Goal: Task Accomplishment & Management: Manage account settings

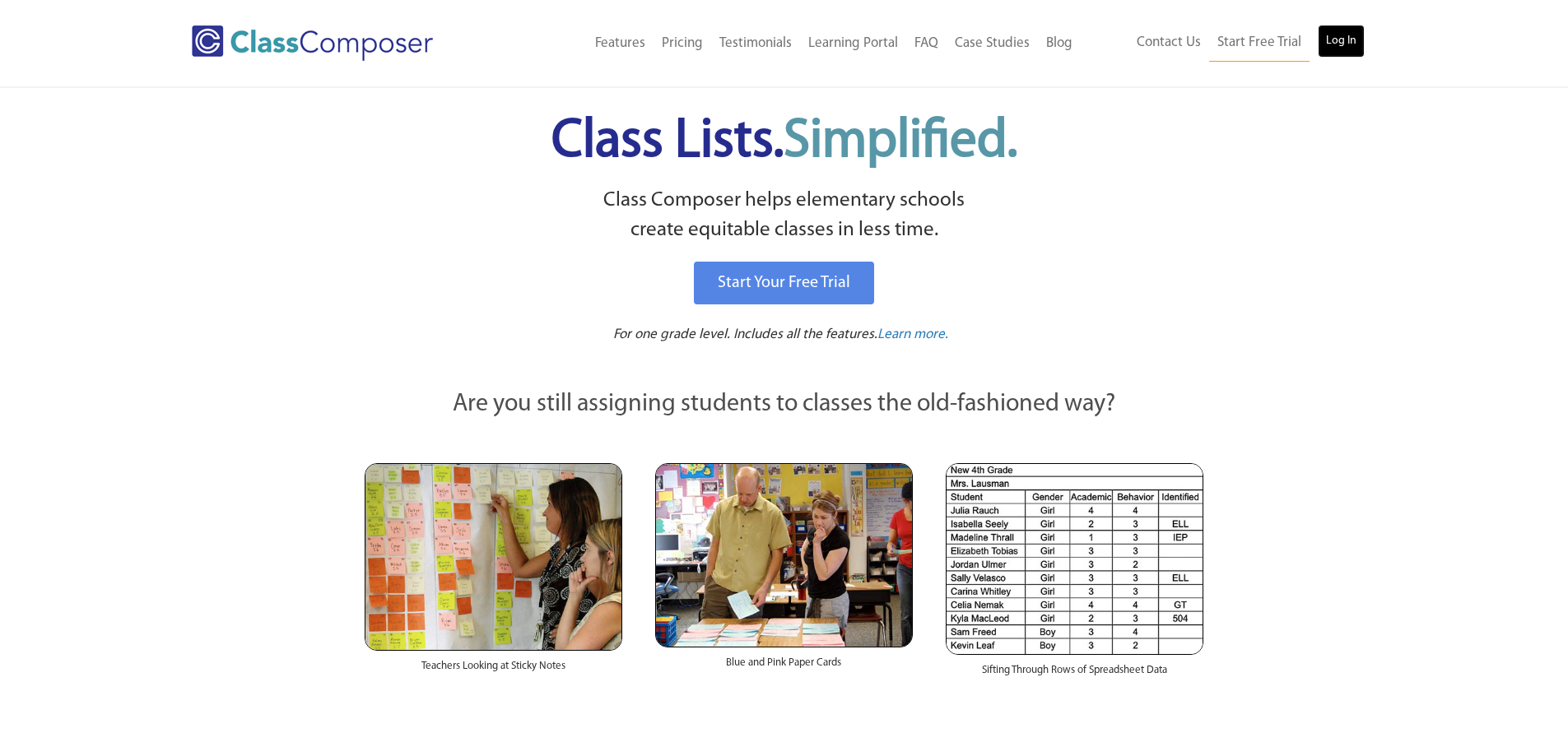
click at [1346, 48] on link "Log In" at bounding box center [1340, 41] width 47 height 33
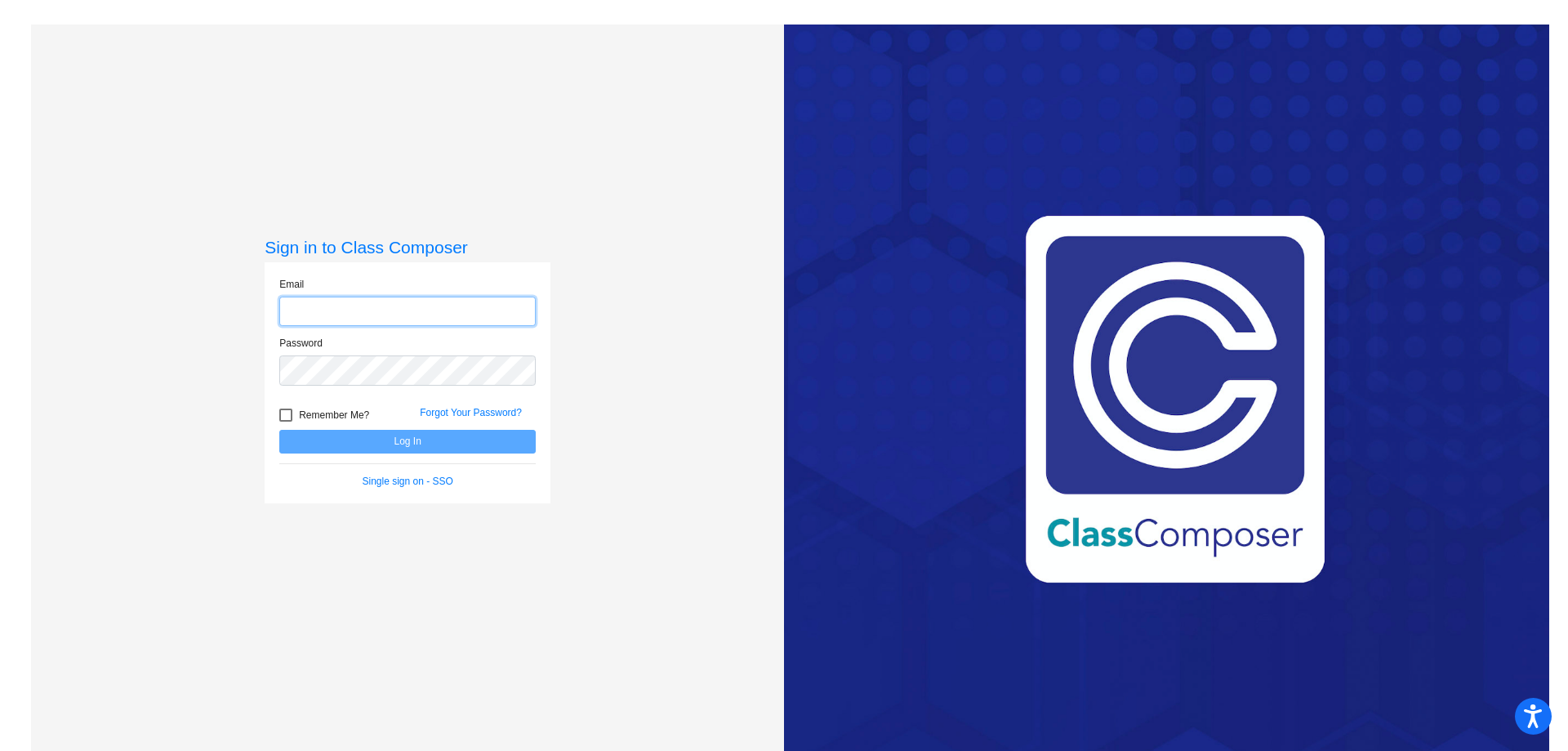
type input "tsangarc@hudson.k12.oh.us"
click at [412, 440] on button "Log In" at bounding box center [407, 441] width 256 height 24
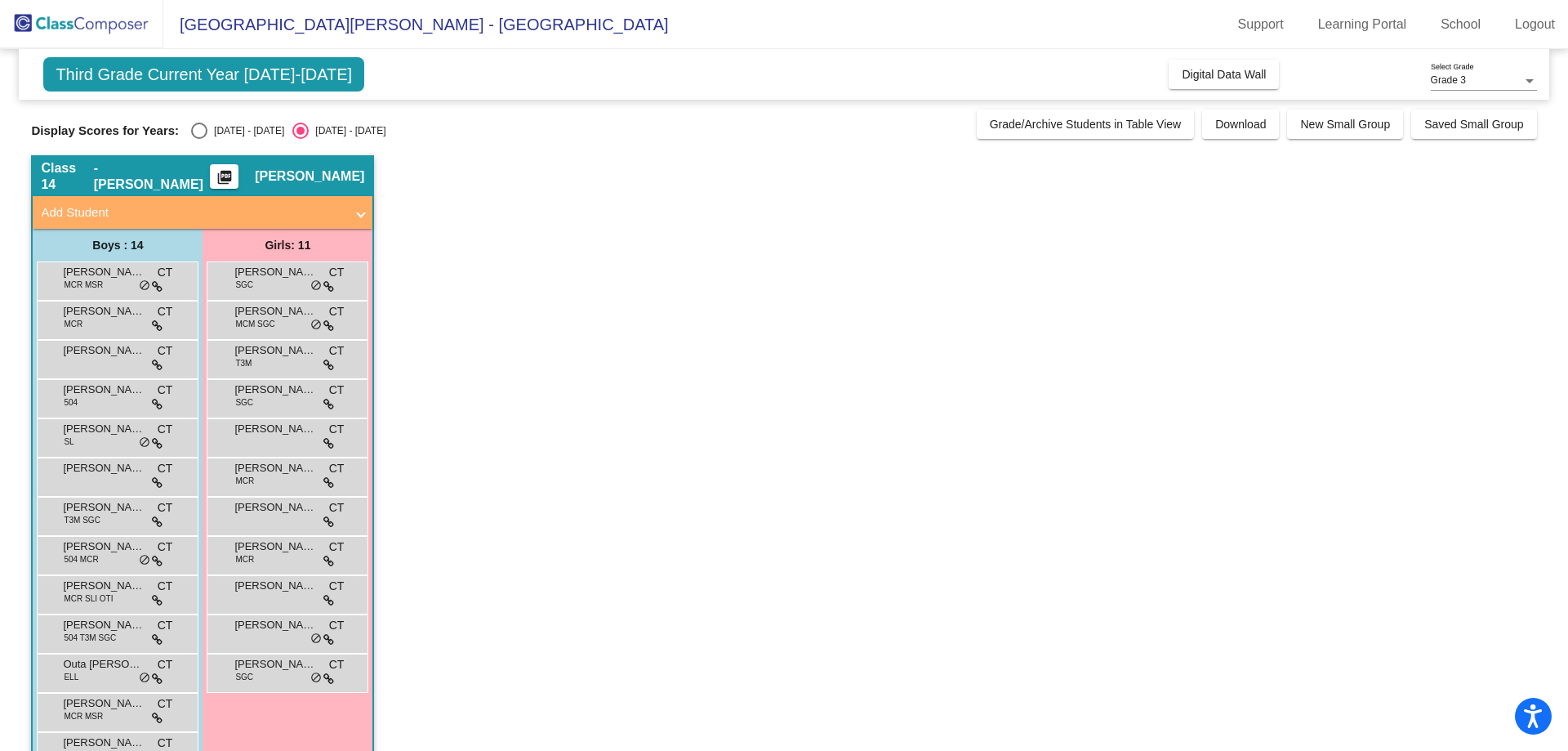
click at [198, 122] on div "Select an option" at bounding box center [199, 130] width 16 height 16
click at [198, 139] on input "2024 - 2025" at bounding box center [198, 139] width 1 height 1
radio input "true"
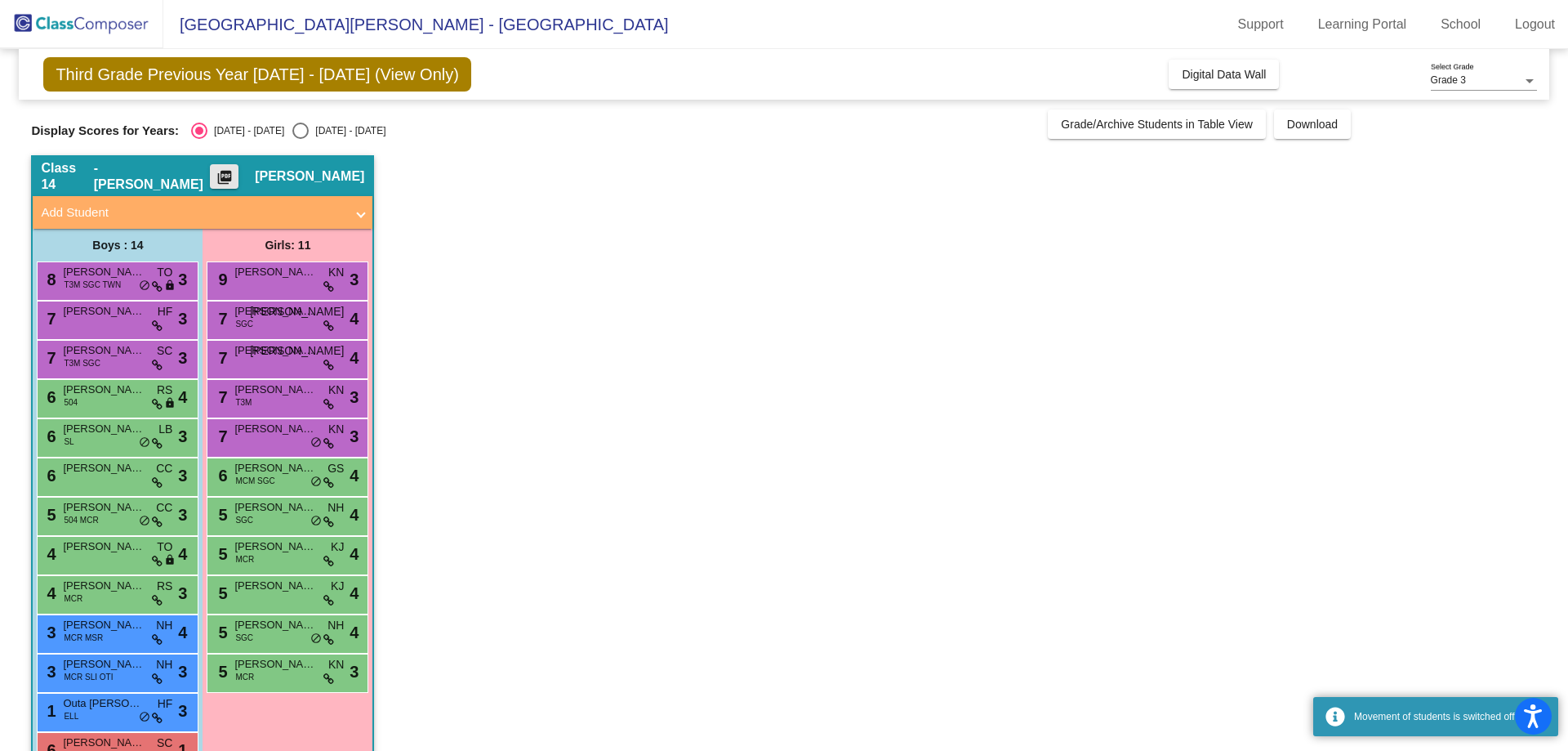
click at [234, 175] on mat-icon "picture_as_pdf" at bounding box center [224, 180] width 19 height 23
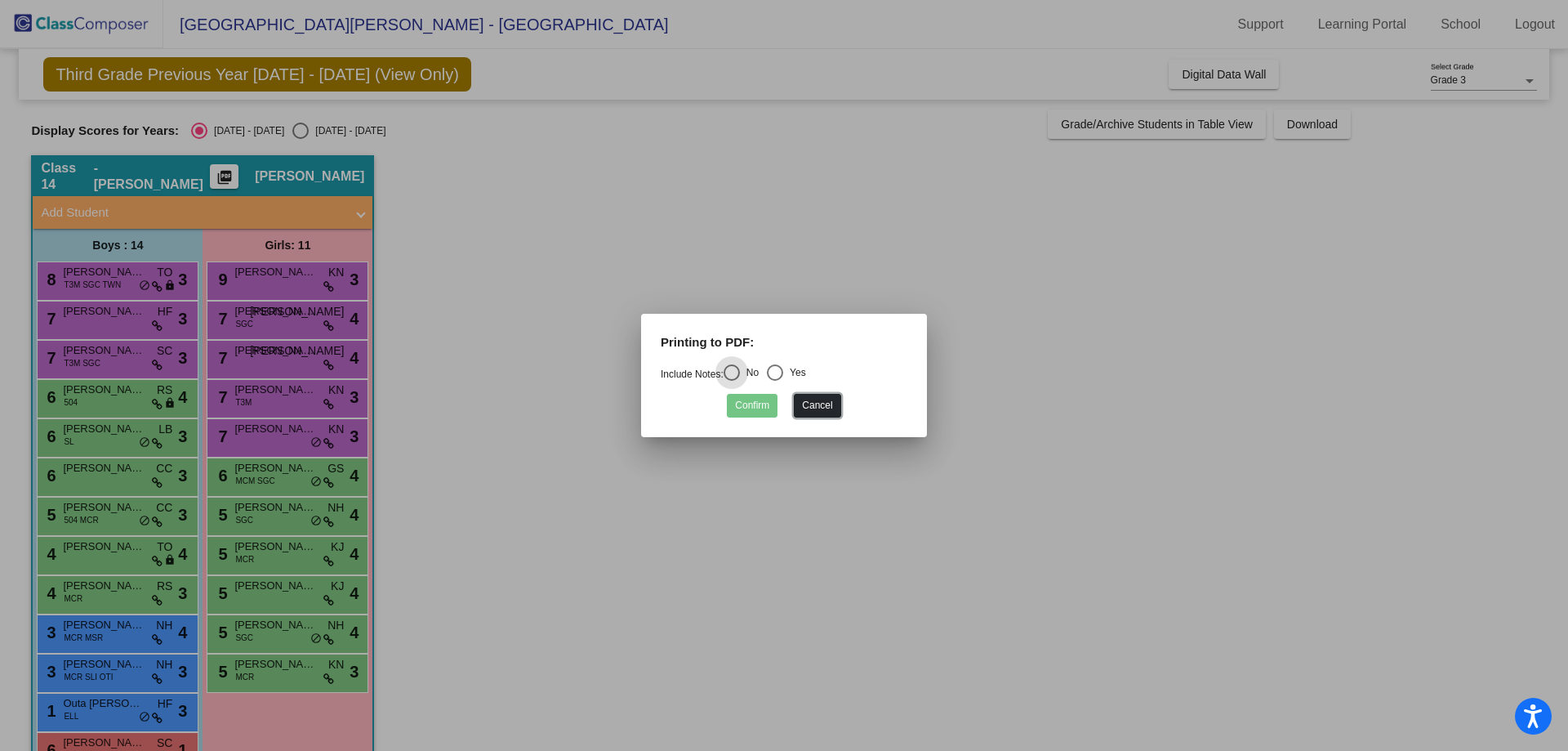
click at [802, 397] on button "Cancel" at bounding box center [816, 406] width 46 height 24
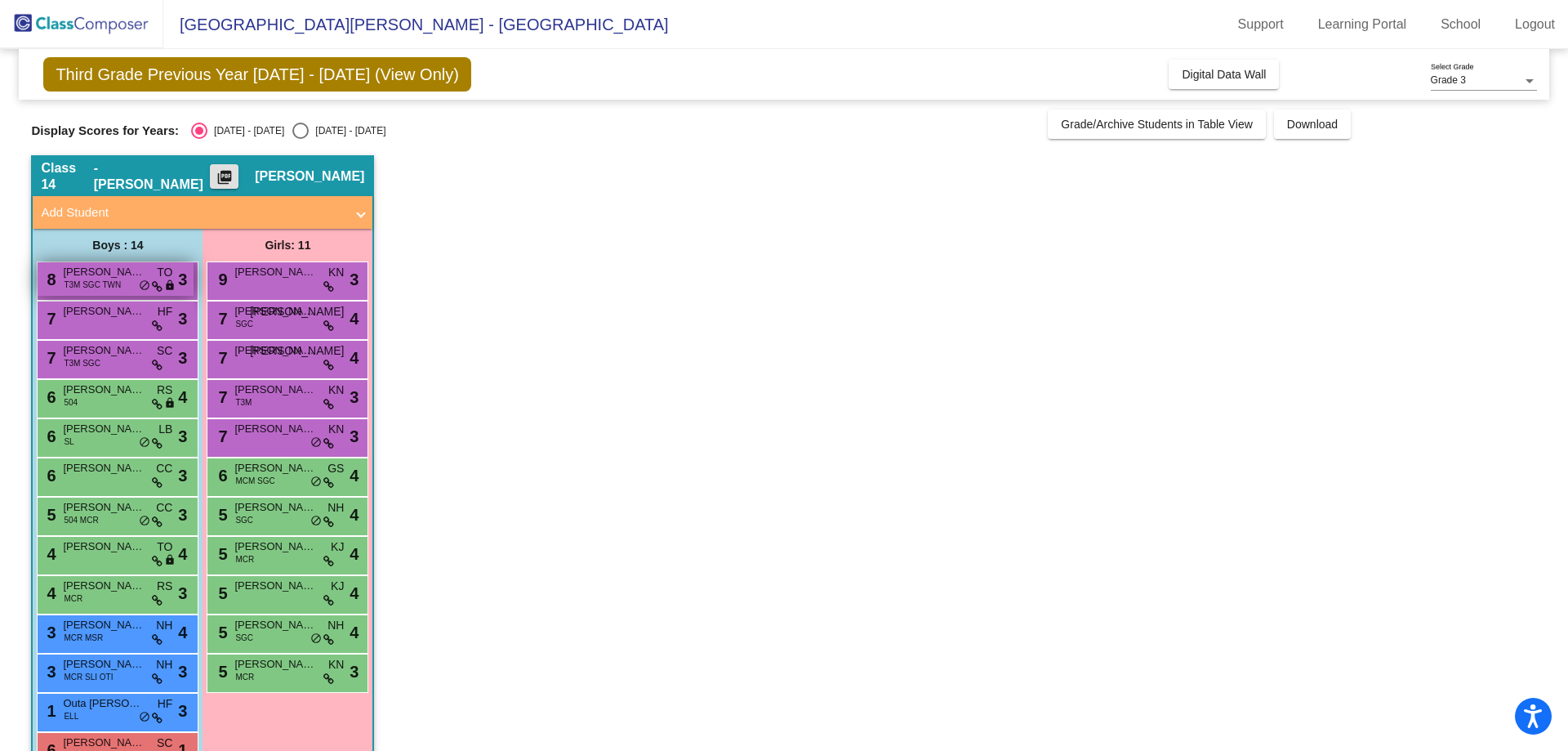
click at [132, 281] on div "8 Samuel Neff T3M SGC TWN TO lock do_not_disturb_alt 3" at bounding box center [116, 279] width 156 height 34
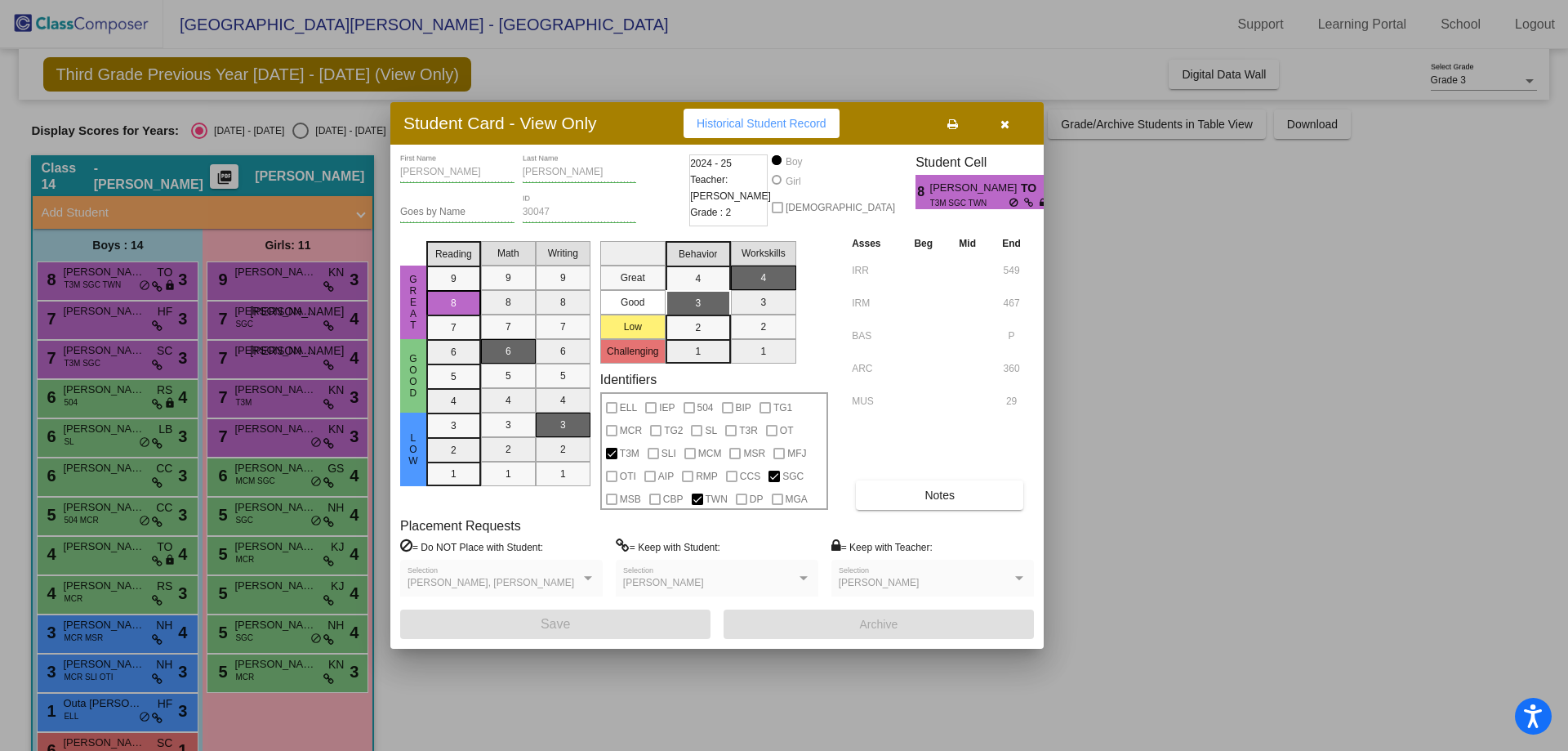
click at [941, 131] on button at bounding box center [952, 123] width 52 height 30
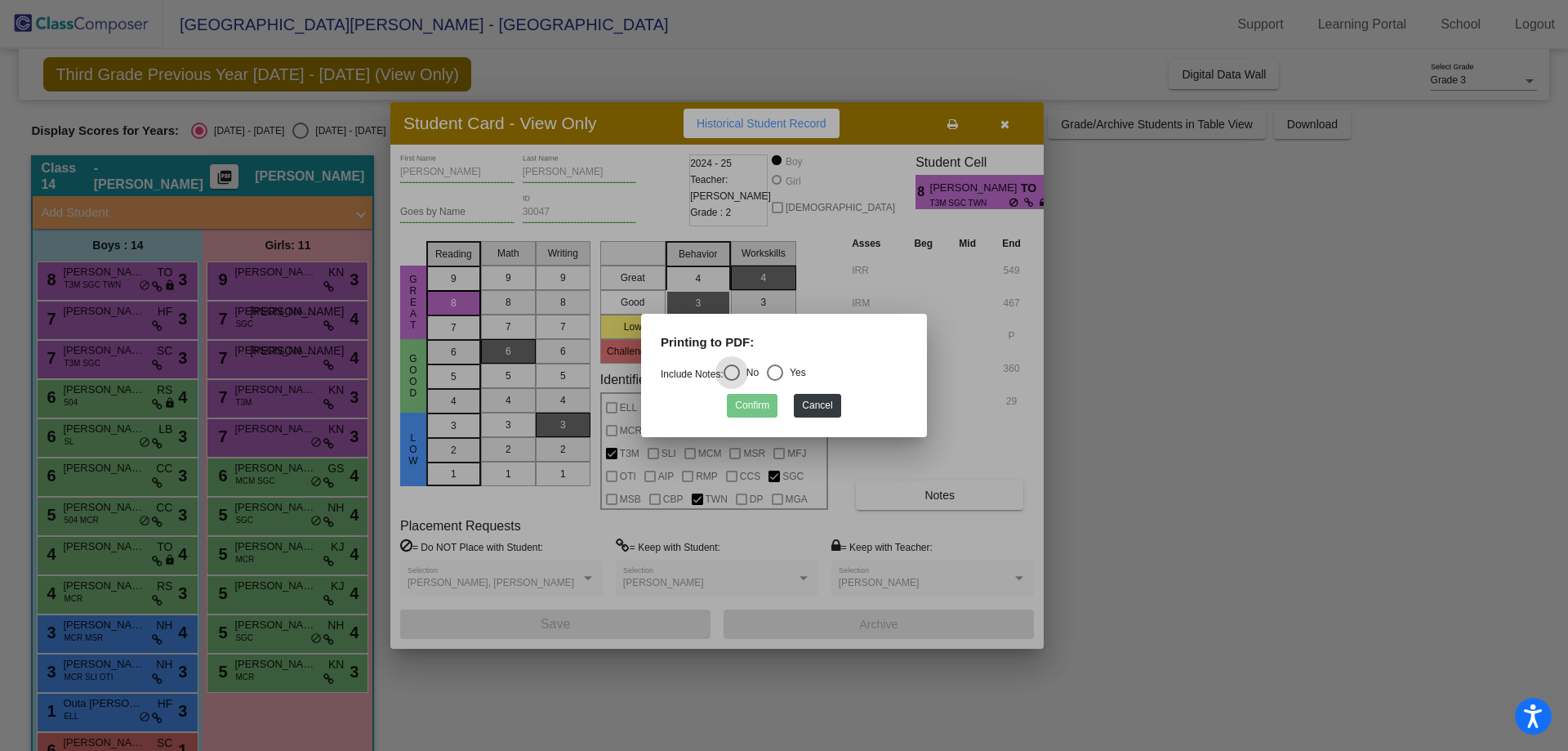
click at [776, 365] on div "Select an option" at bounding box center [774, 372] width 16 height 16
click at [775, 381] on input "Yes" at bounding box center [774, 381] width 1 height 1
radio input "true"
click at [754, 401] on button "Confirm" at bounding box center [752, 406] width 51 height 24
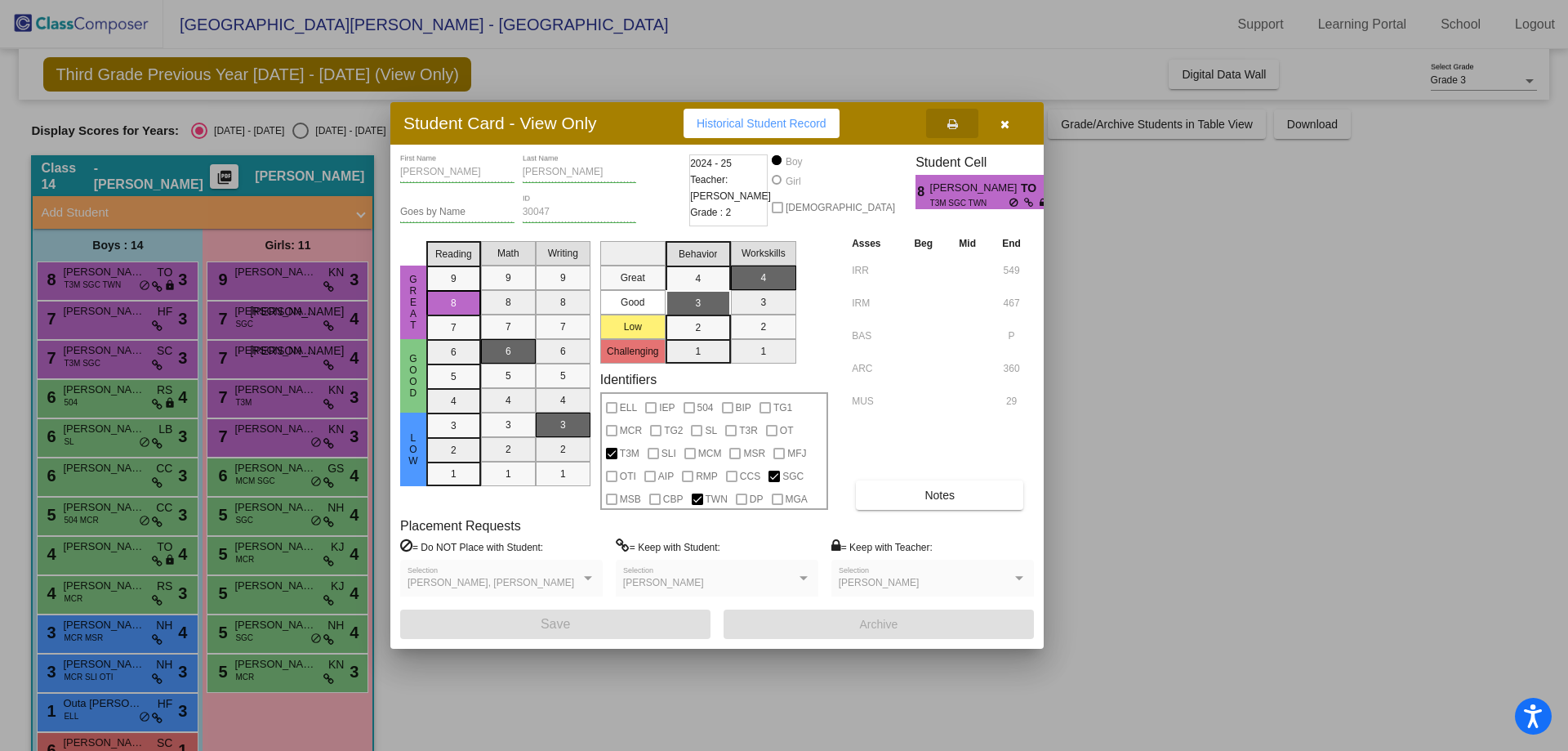
click at [1007, 115] on button "button" at bounding box center [1005, 123] width 52 height 30
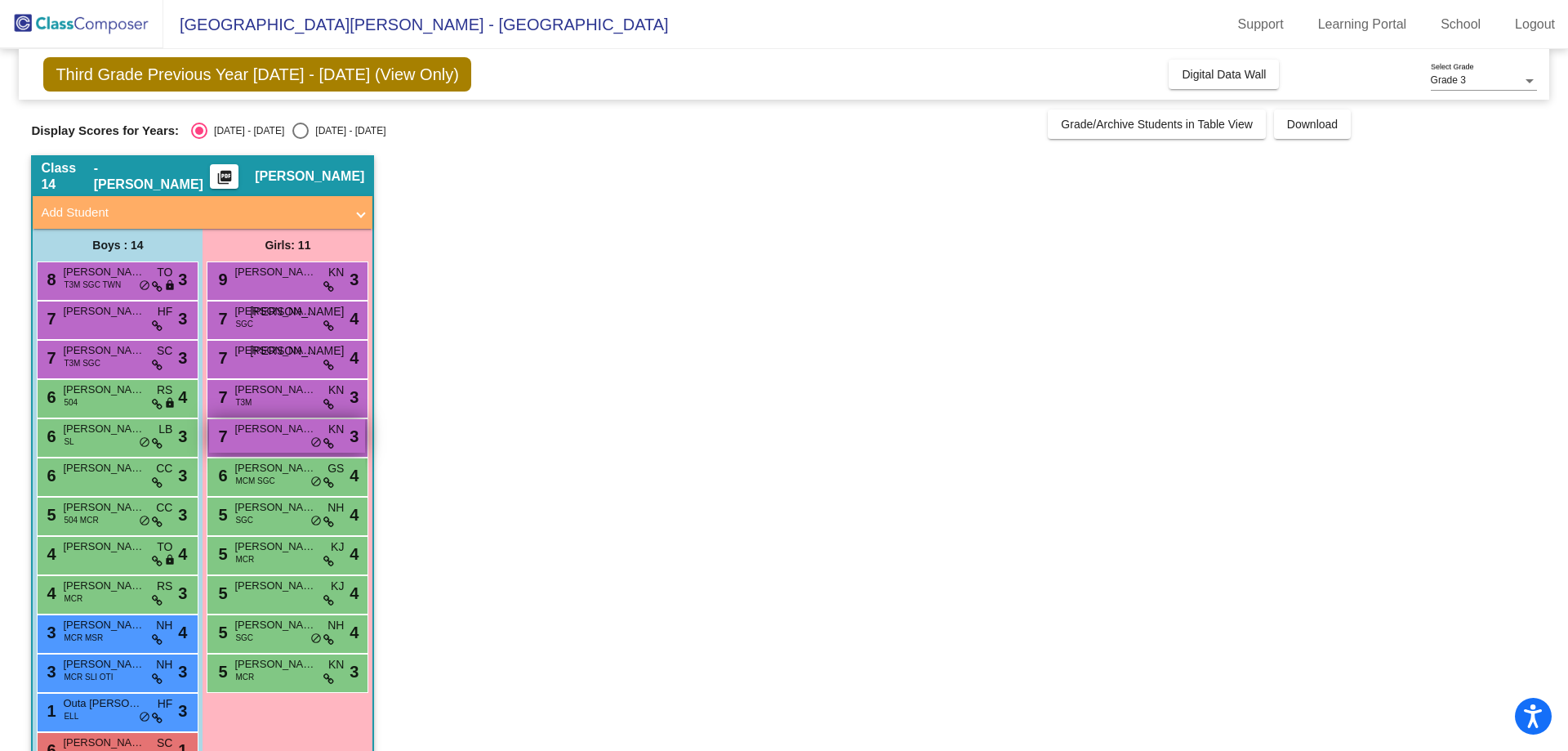
click at [244, 433] on span "Olivia Pucci" at bounding box center [275, 429] width 82 height 16
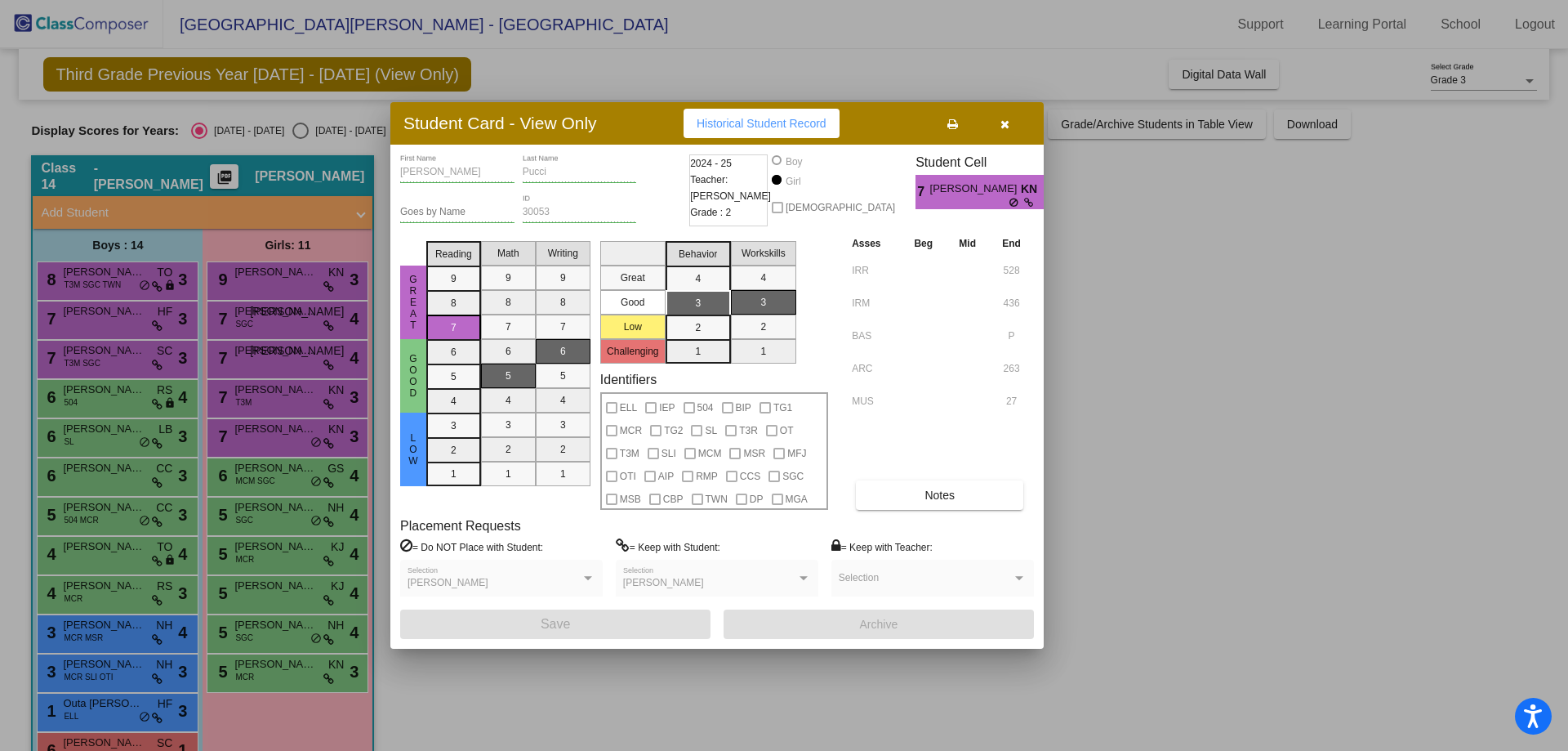
click at [257, 466] on div at bounding box center [784, 376] width 1568 height 751
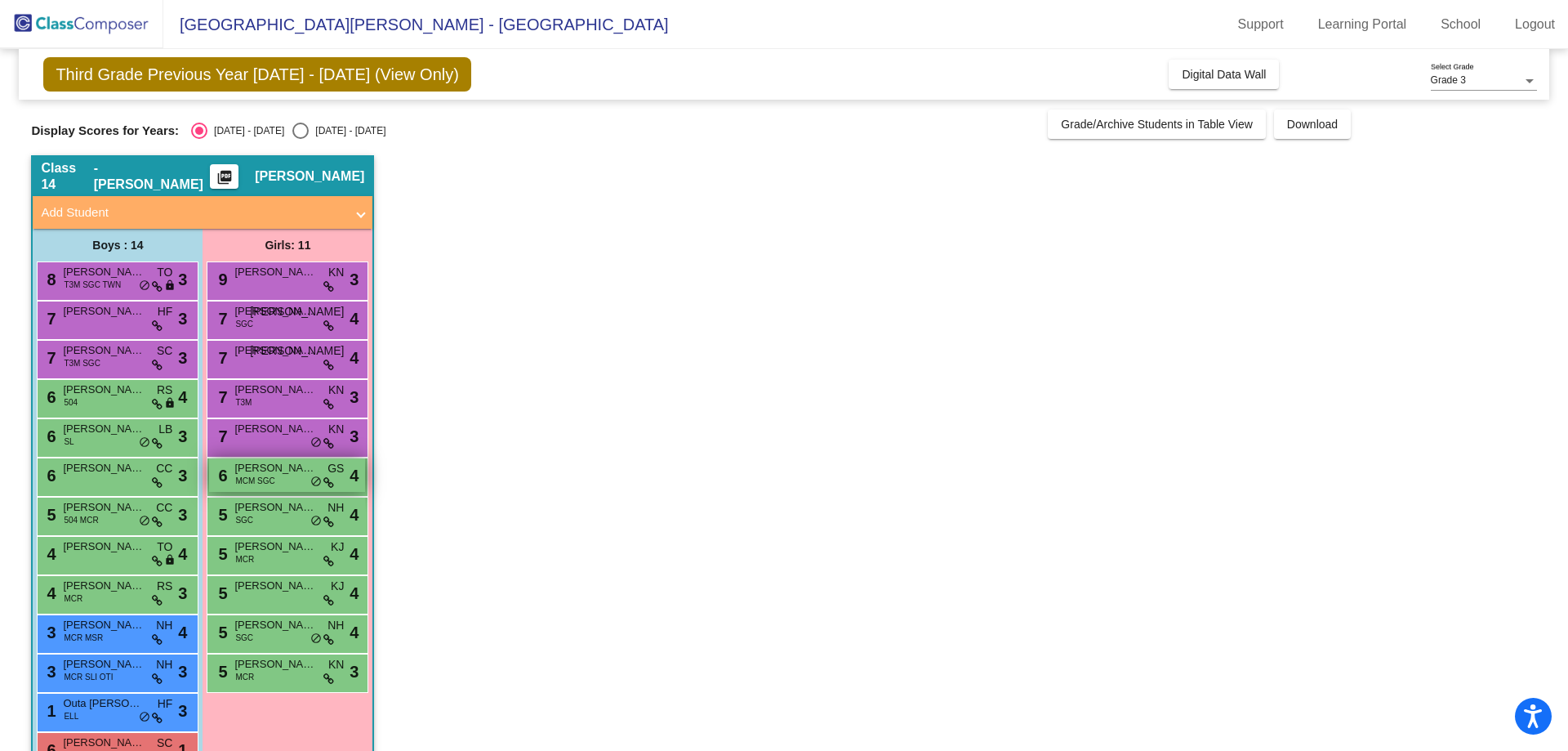
click at [252, 468] on span "Charlotte Piroli" at bounding box center [275, 467] width 82 height 16
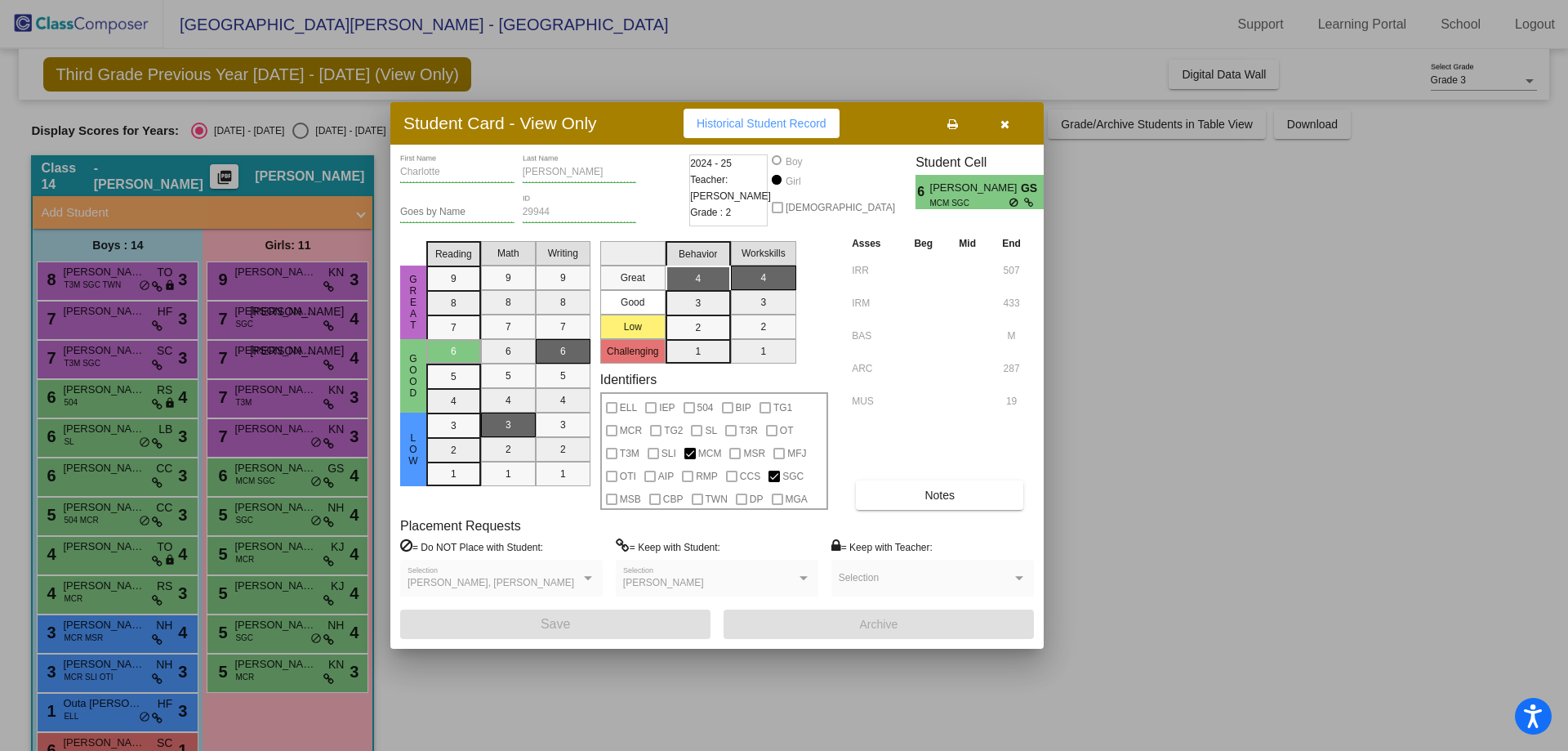
click at [1009, 124] on icon "button" at bounding box center [1005, 124] width 9 height 12
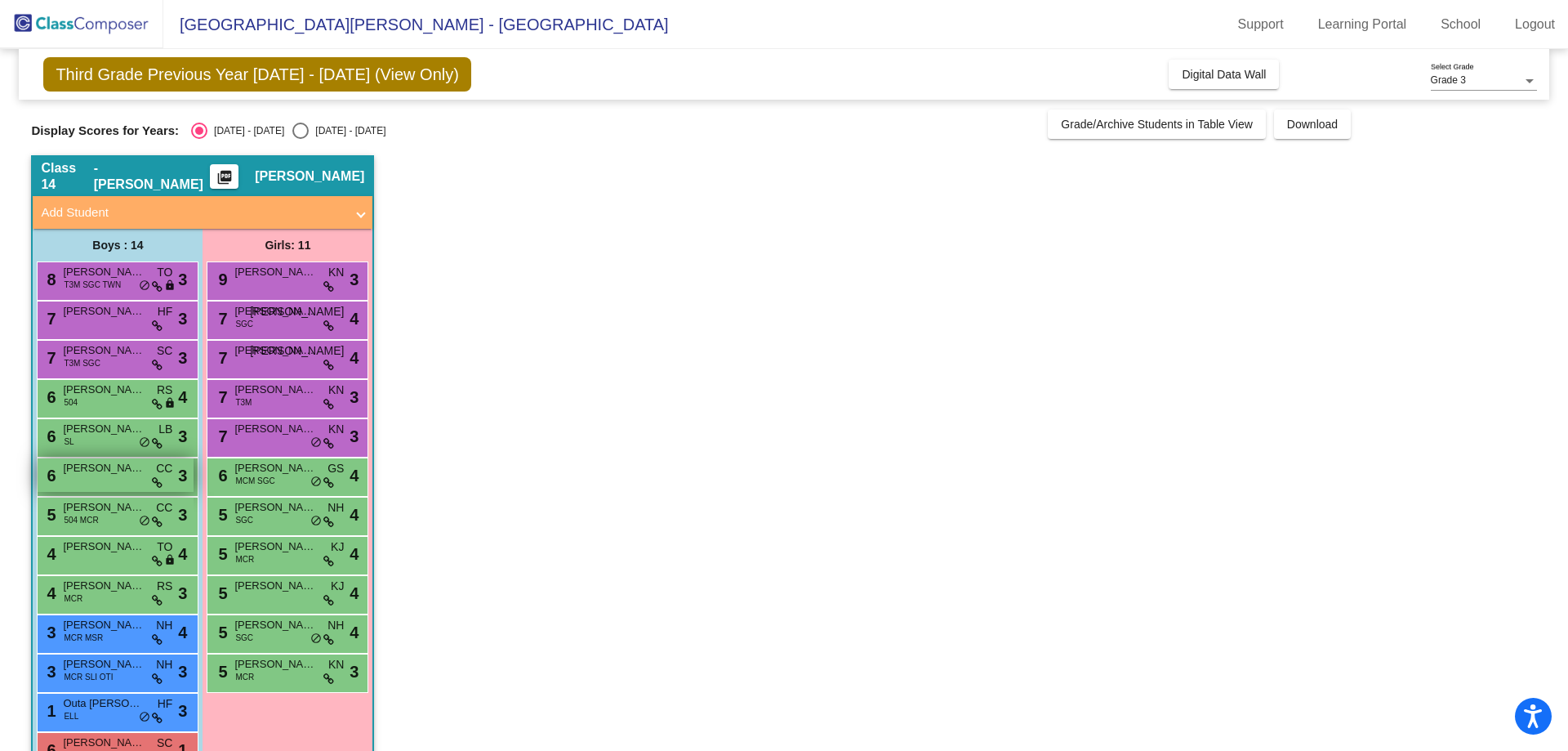
click at [67, 484] on div "6 Rory McGann CC lock do_not_disturb_alt 3" at bounding box center [116, 475] width 156 height 34
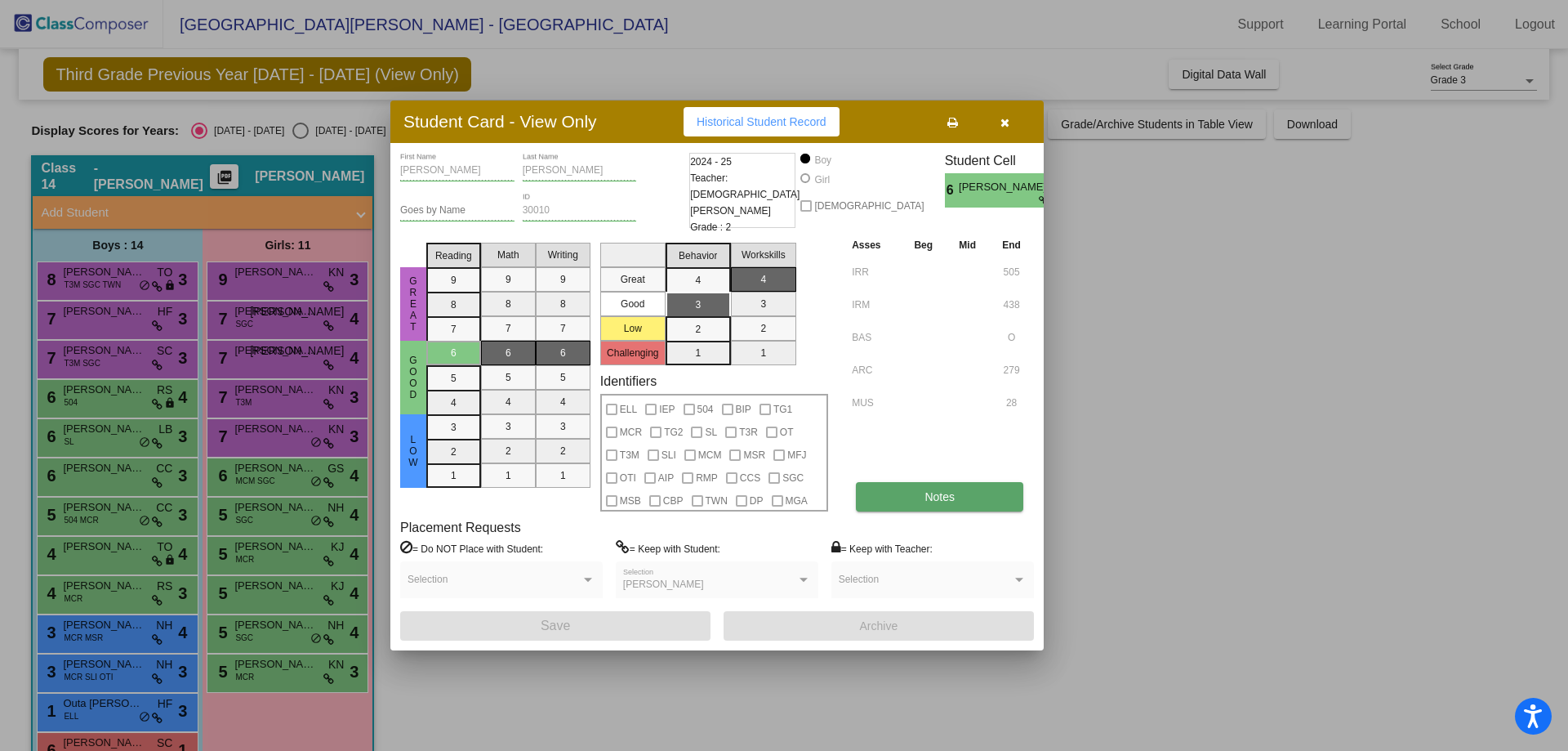
click at [962, 500] on button "Notes" at bounding box center [940, 496] width 168 height 30
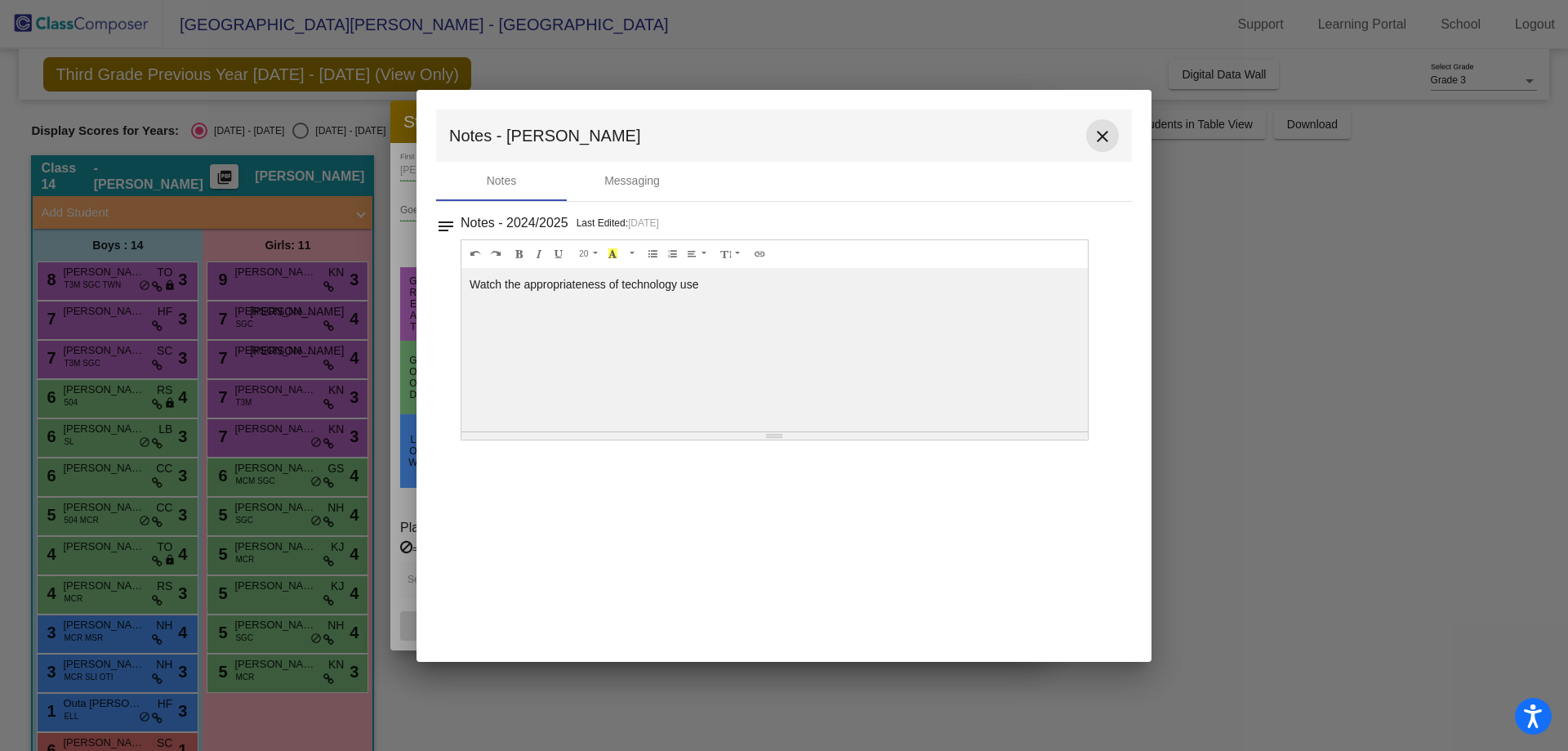
click at [1107, 130] on mat-icon "close" at bounding box center [1102, 136] width 19 height 19
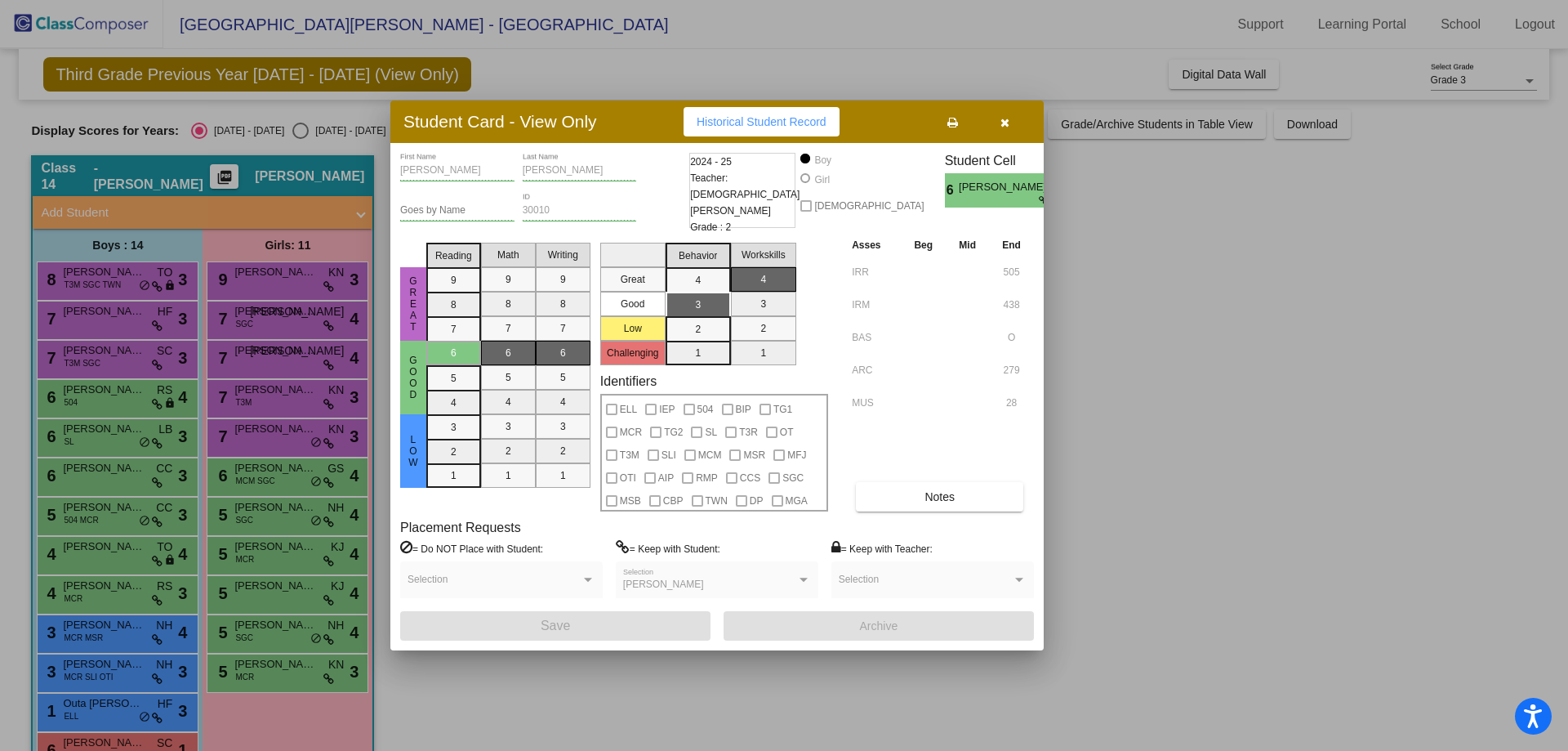
click at [128, 592] on div at bounding box center [784, 376] width 1568 height 751
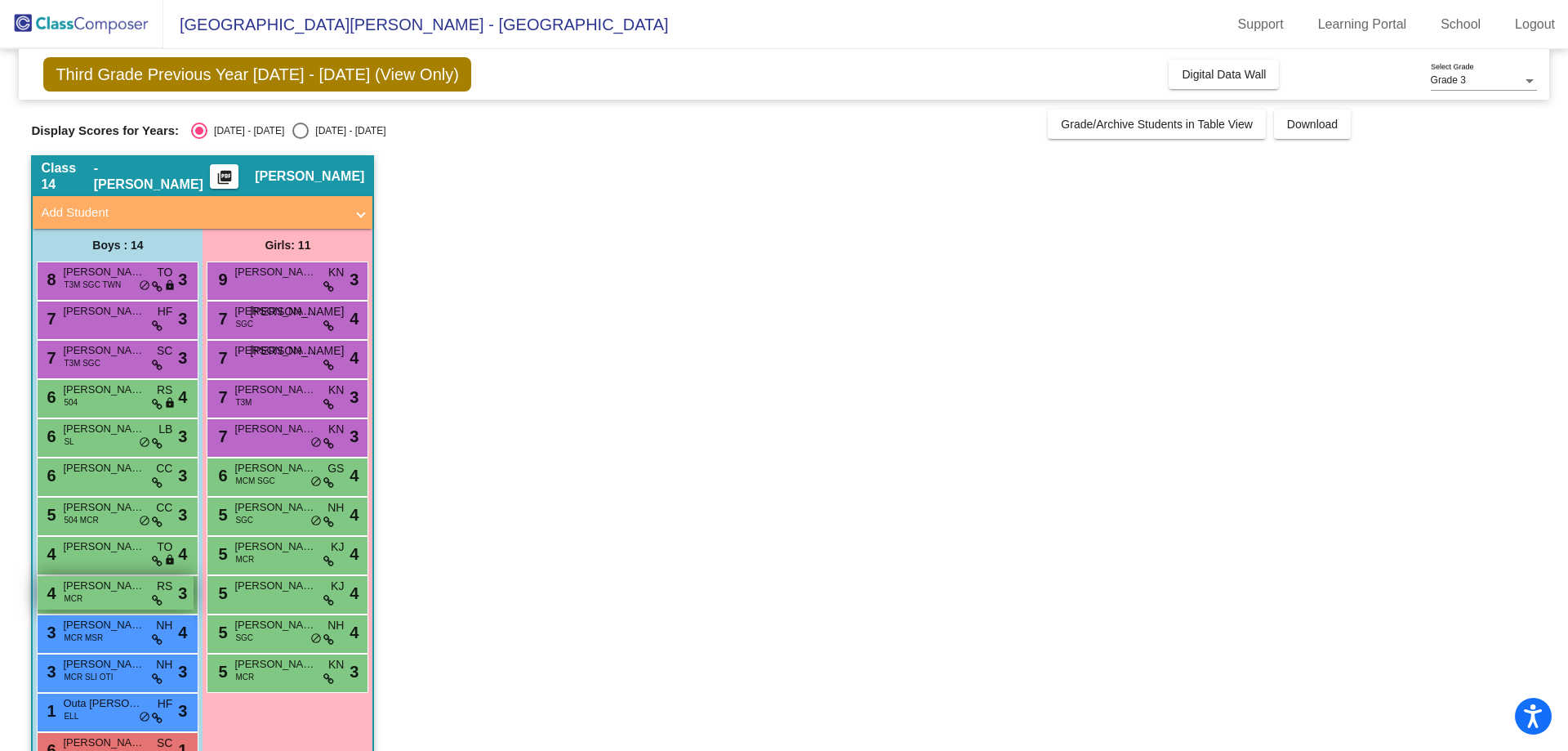
click at [121, 594] on div "4 Connor Makar MCR RS lock do_not_disturb_alt 3" at bounding box center [116, 593] width 156 height 34
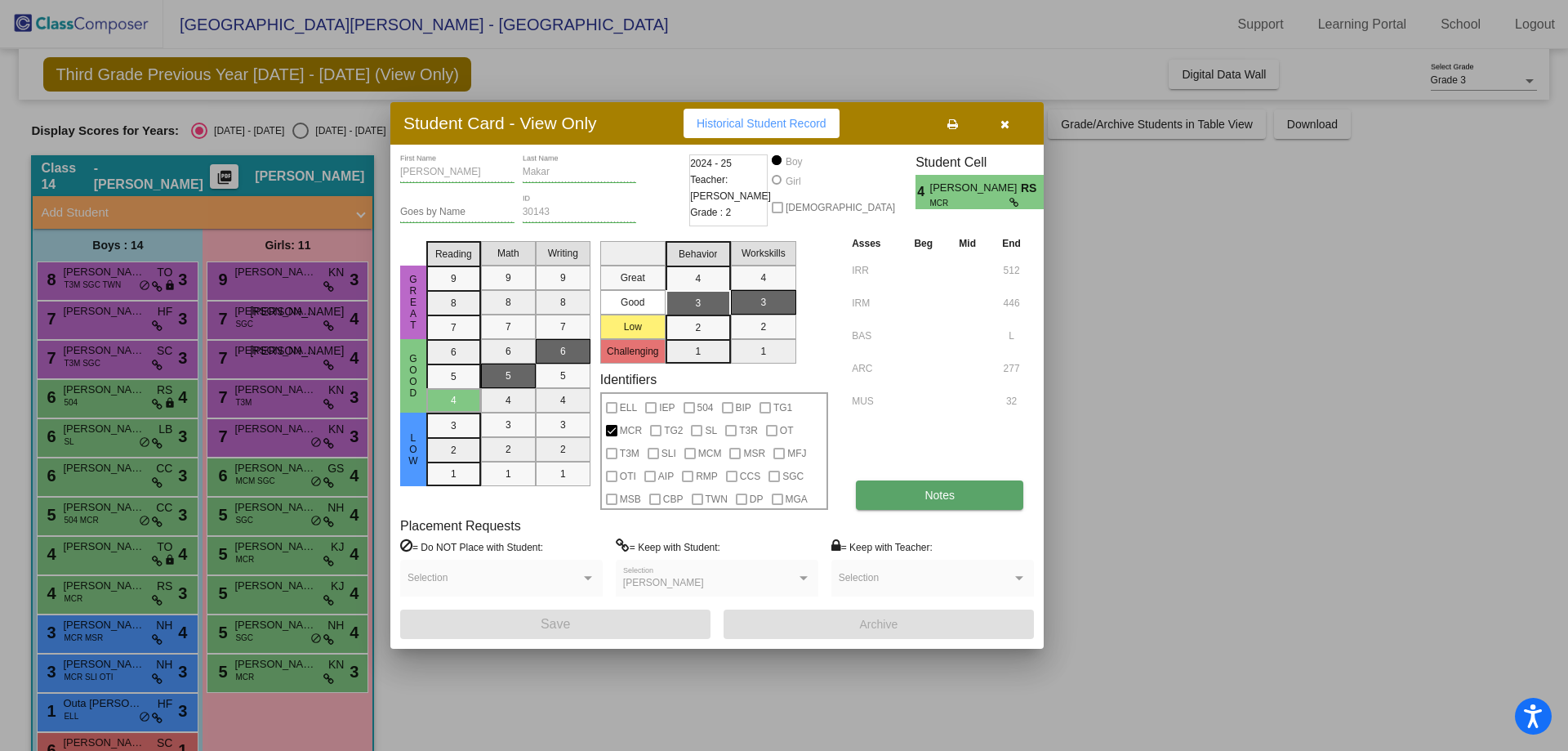
click at [911, 487] on button "Notes" at bounding box center [940, 494] width 168 height 30
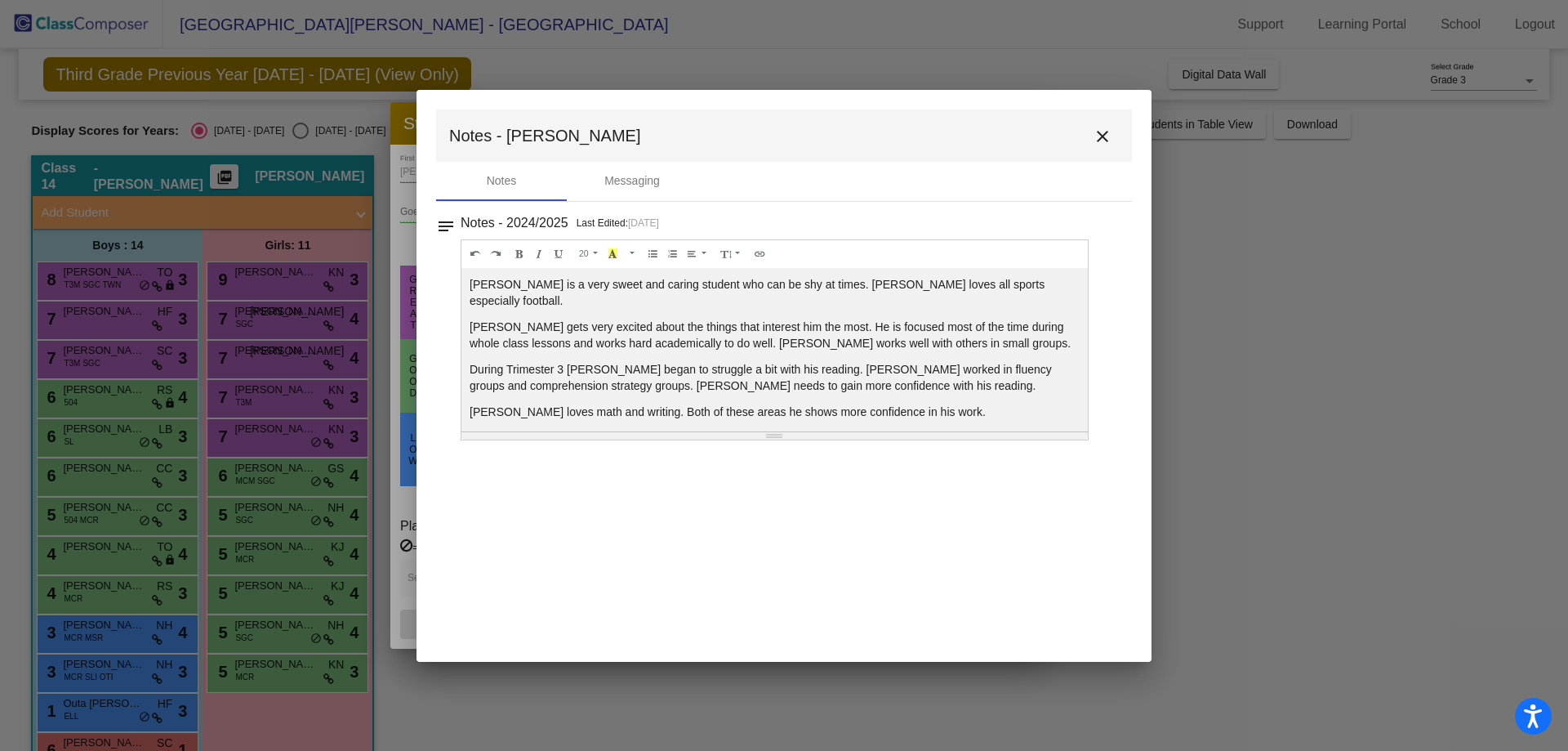
click at [1100, 127] on mat-icon "close" at bounding box center [1102, 136] width 19 height 19
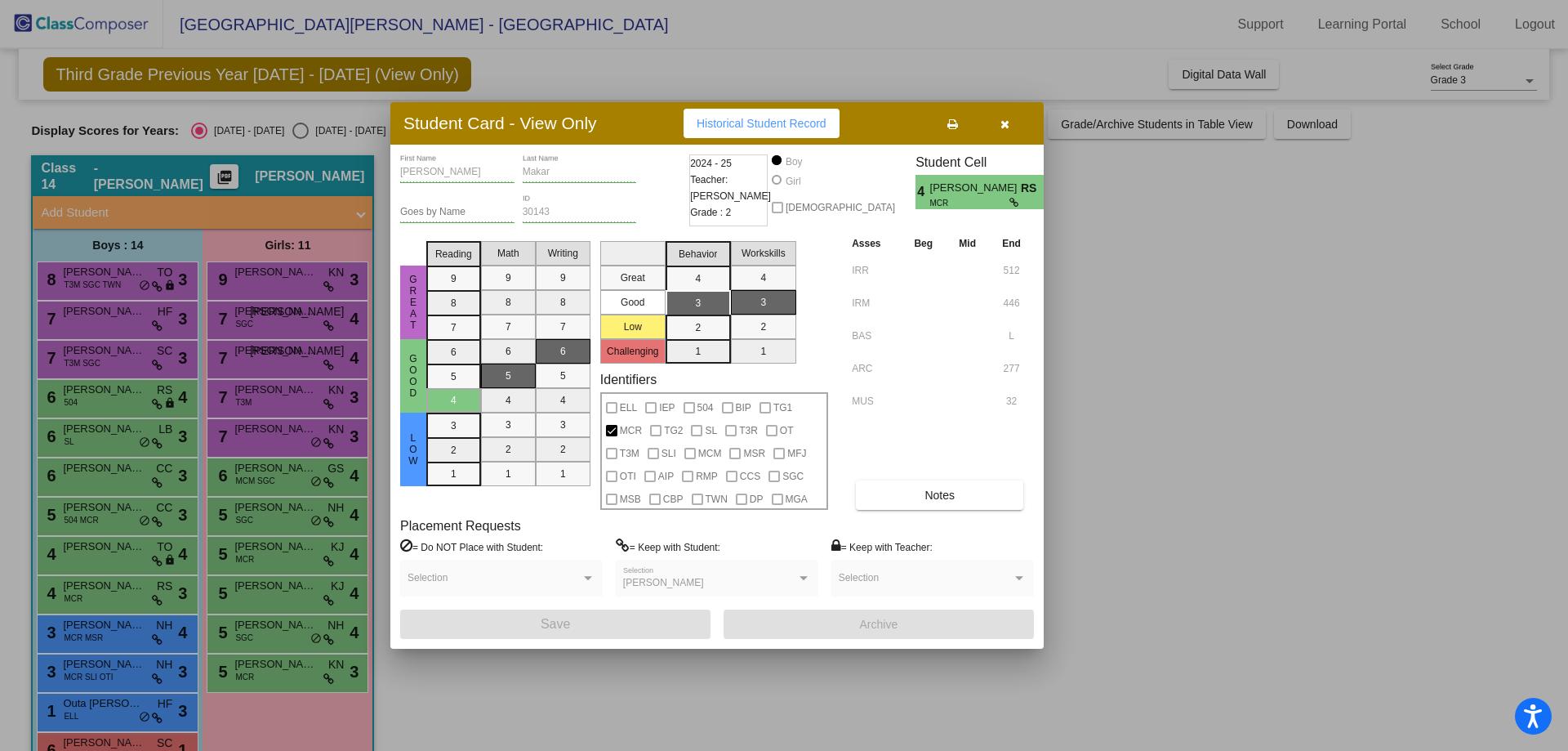
click at [211, 486] on div at bounding box center [784, 376] width 1568 height 751
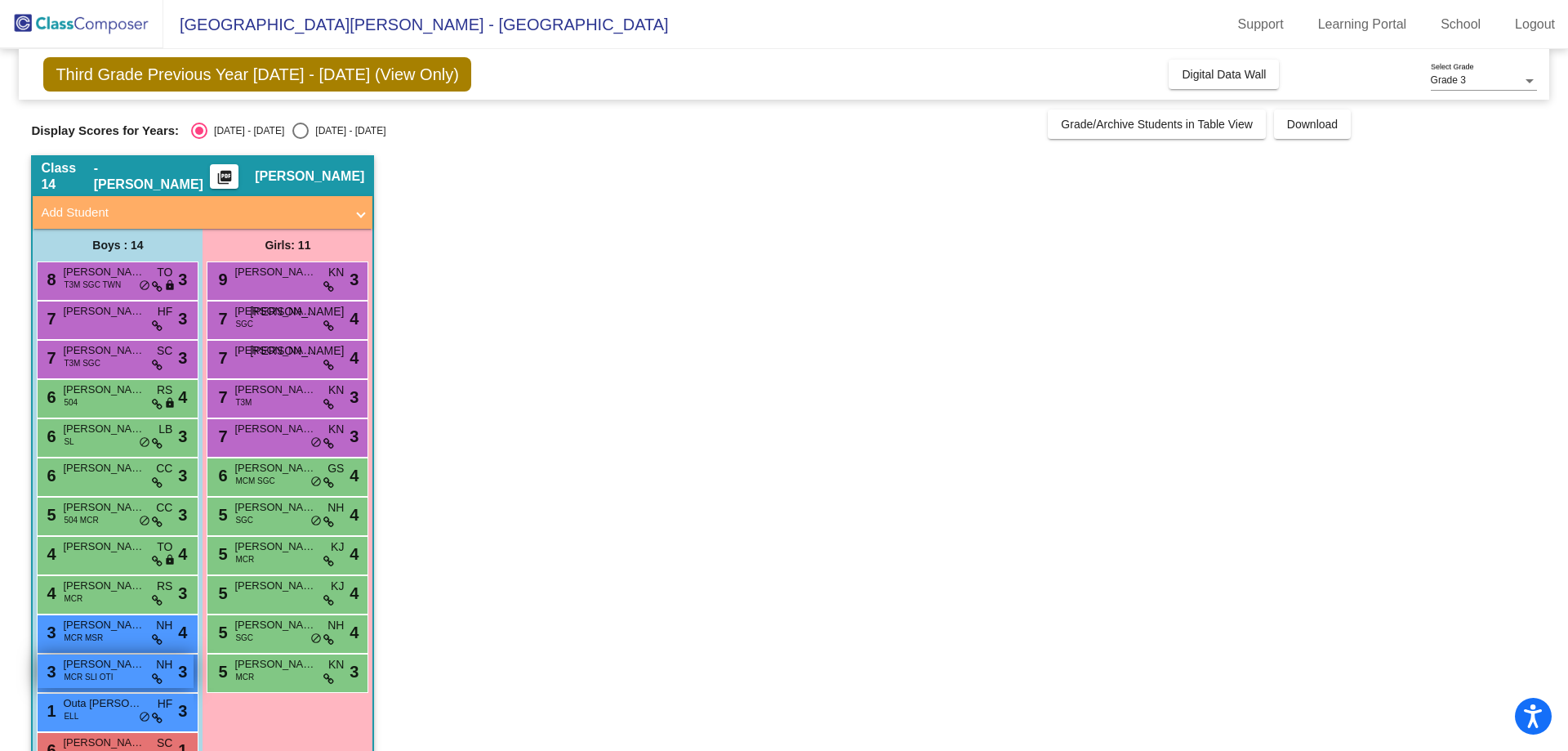
click at [121, 660] on span "Maxwell Thome" at bounding box center [104, 664] width 82 height 16
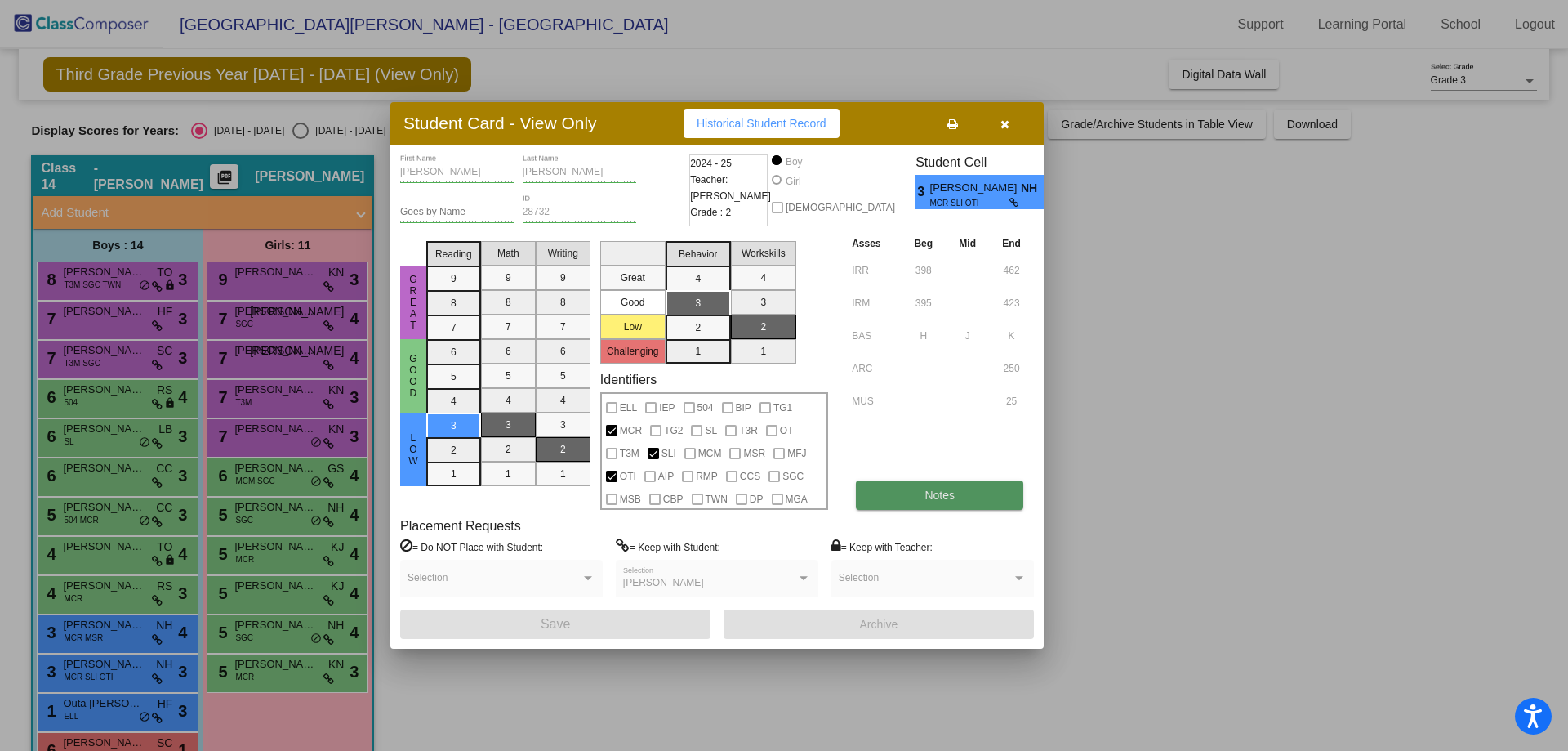
click at [932, 486] on button "Notes" at bounding box center [940, 494] width 168 height 30
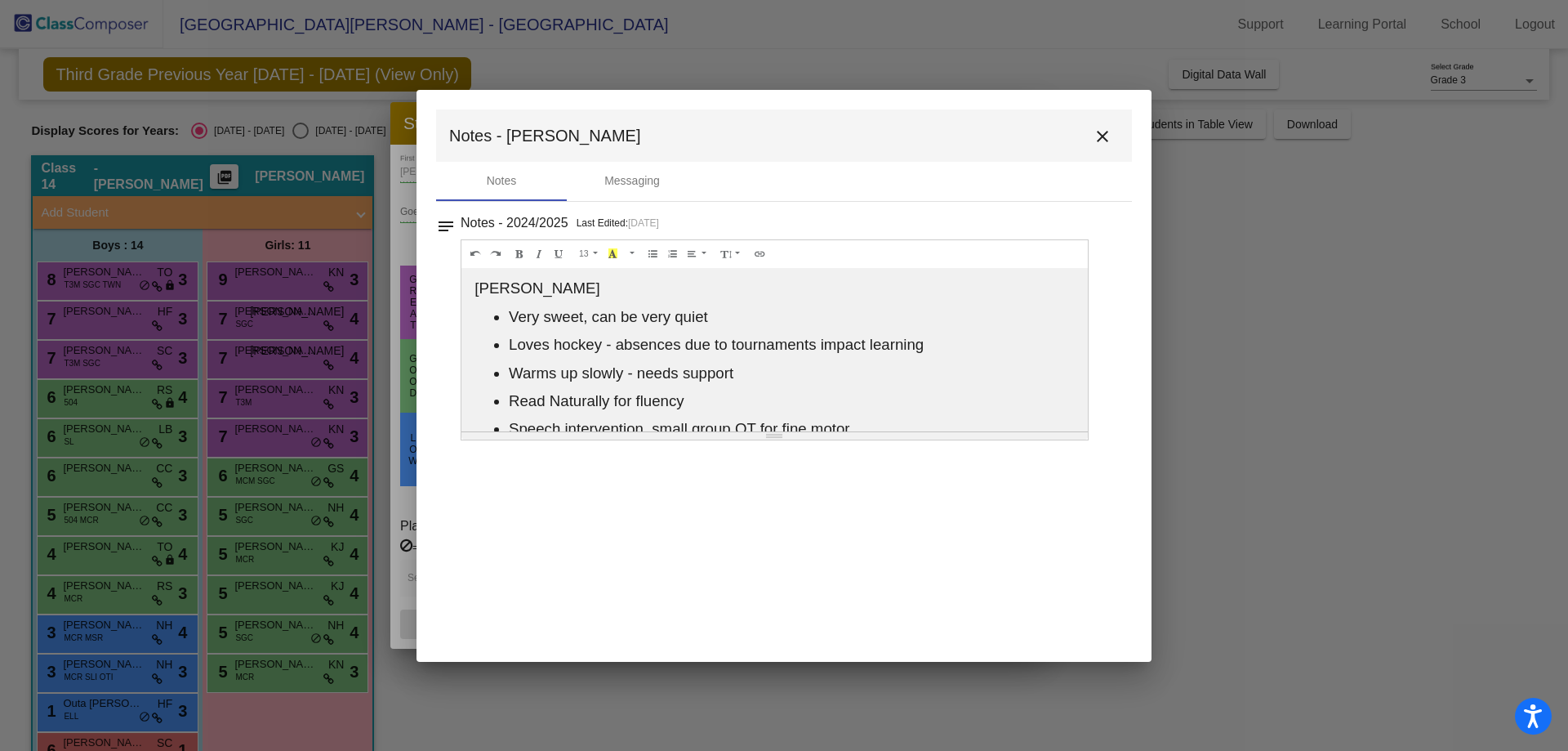
click at [1100, 140] on mat-icon "close" at bounding box center [1102, 136] width 19 height 19
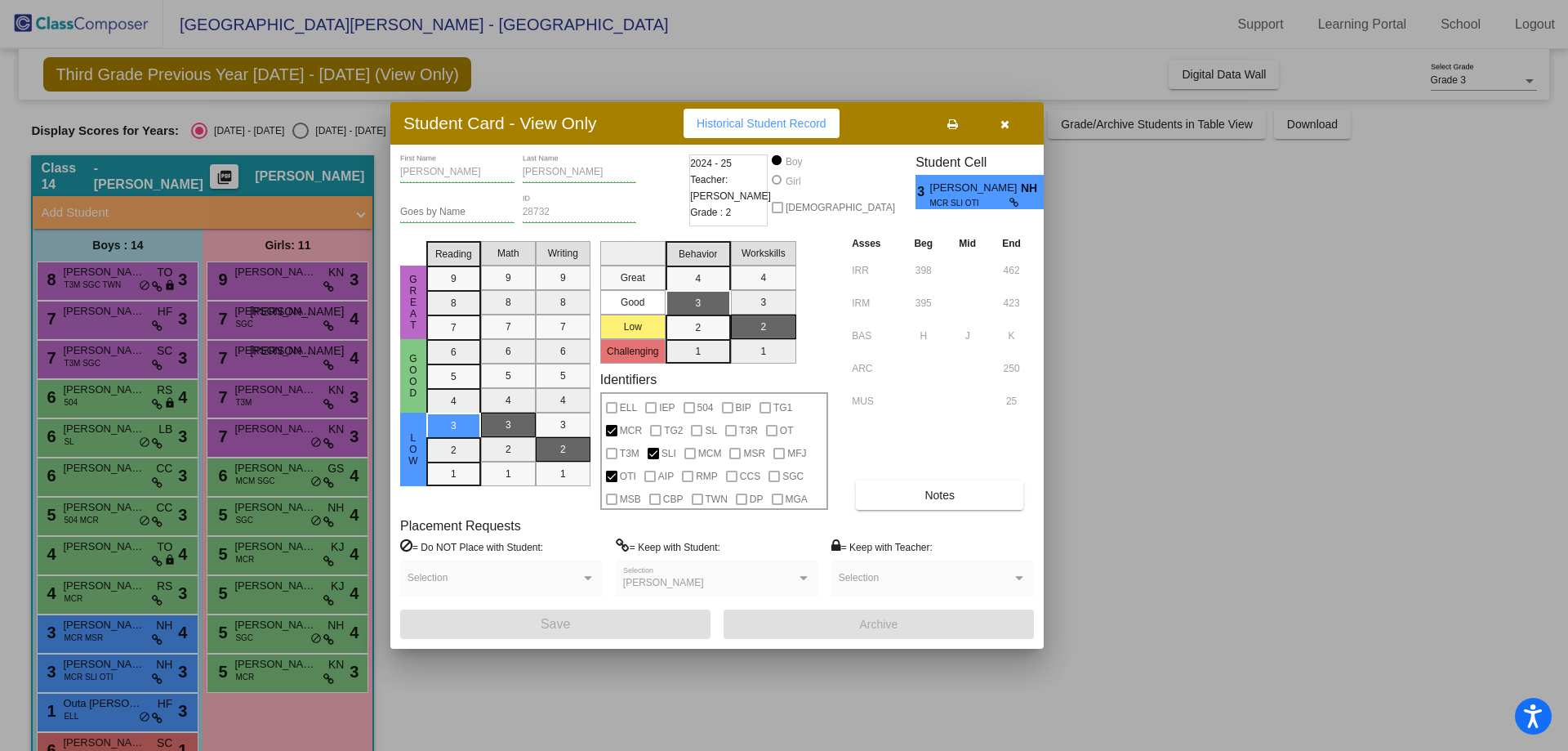
click at [956, 129] on icon at bounding box center [952, 124] width 11 height 12
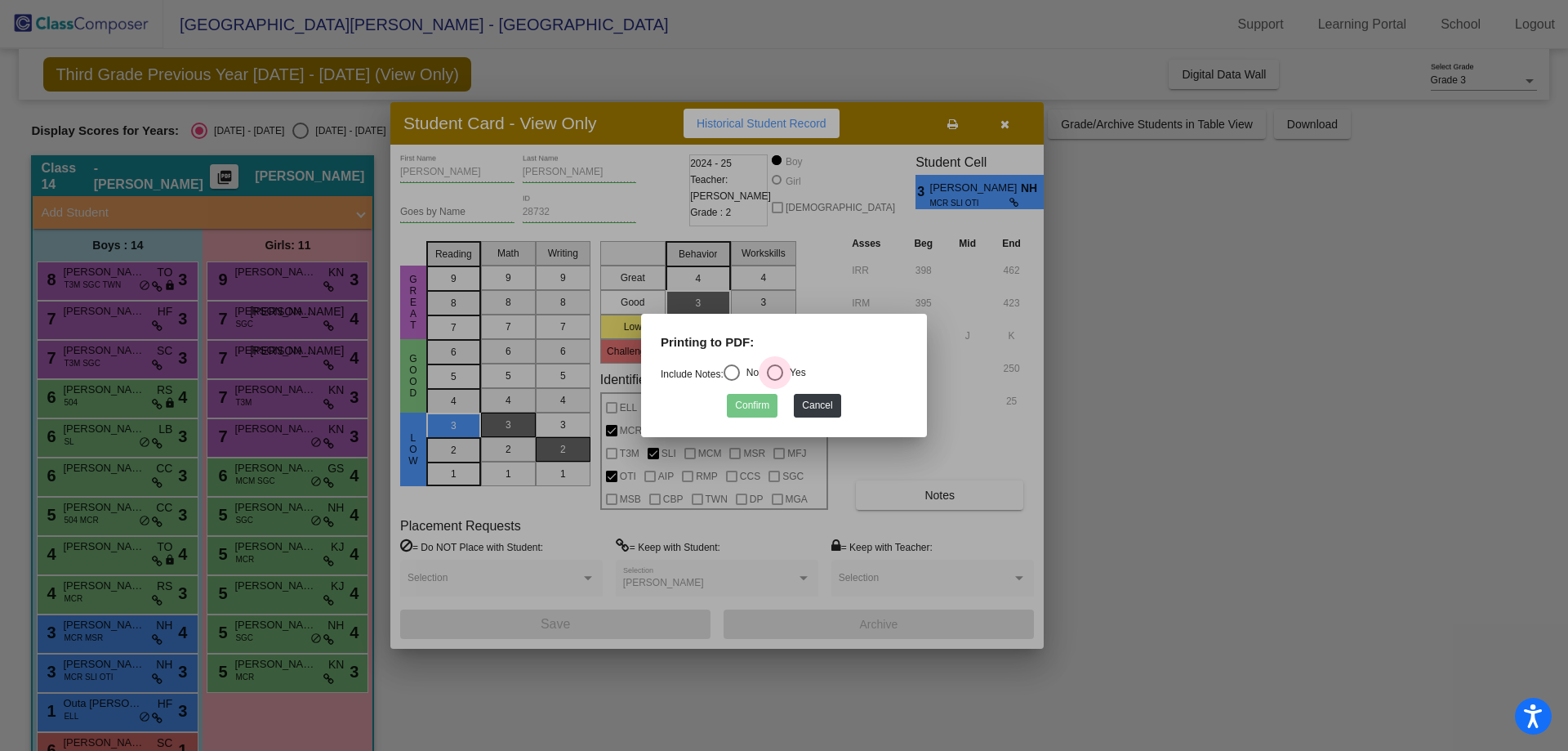
click at [784, 375] on div "Select an option" at bounding box center [774, 372] width 16 height 16
click at [775, 381] on input "Yes" at bounding box center [774, 381] width 1 height 1
radio input "true"
click at [761, 406] on button "Confirm" at bounding box center [752, 406] width 51 height 24
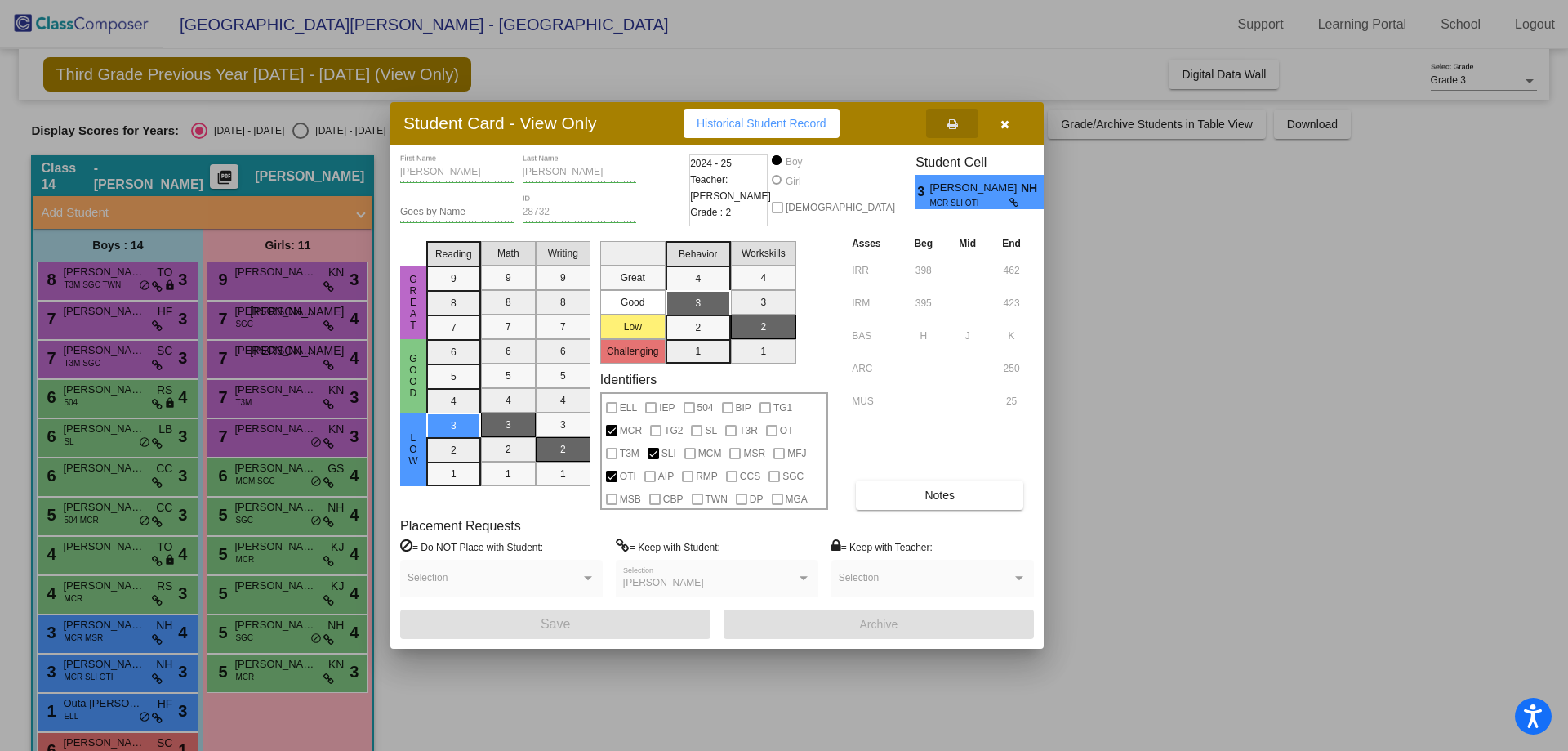
click at [1019, 124] on button "button" at bounding box center [1005, 123] width 52 height 30
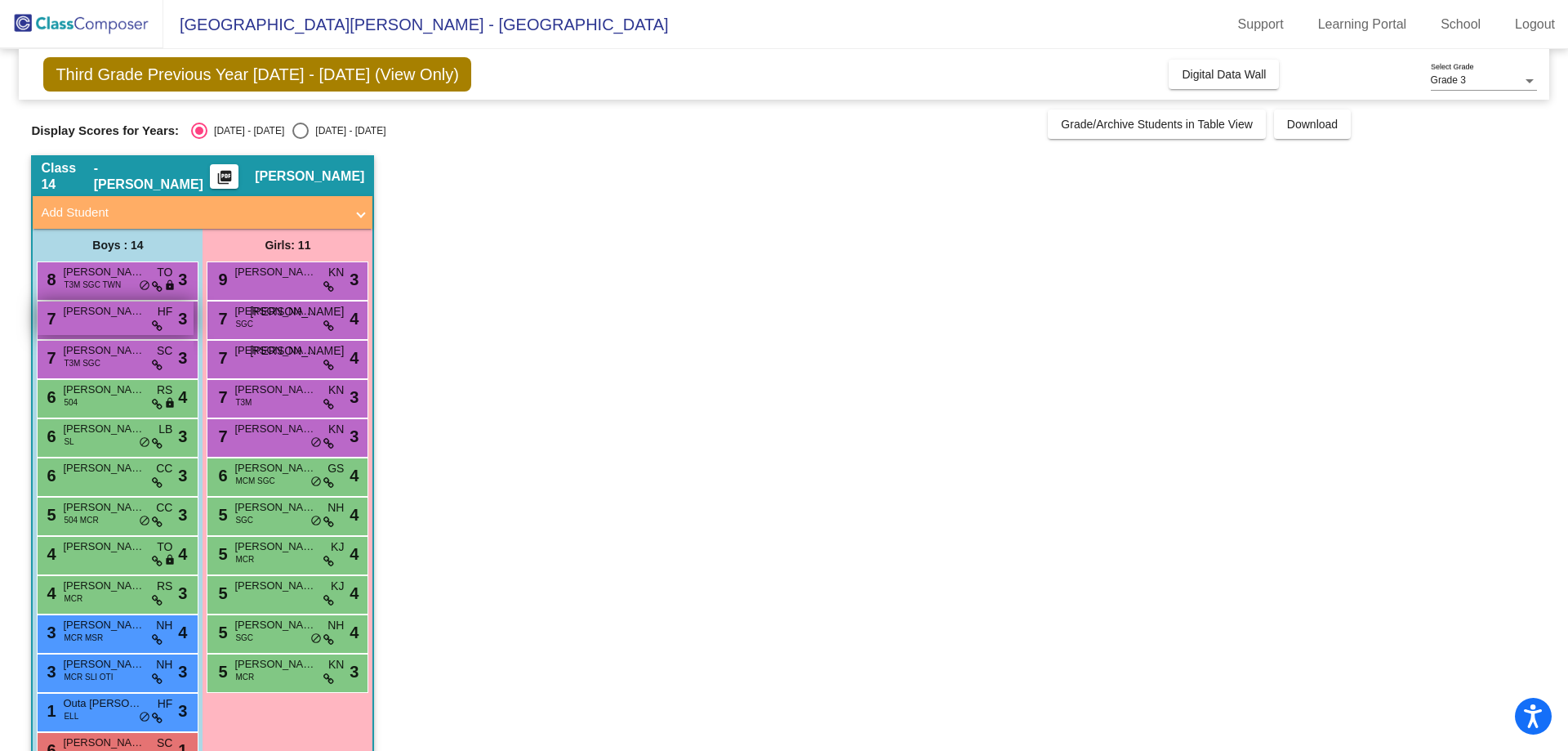
click at [107, 312] on span "Jamie Liaw" at bounding box center [104, 311] width 82 height 16
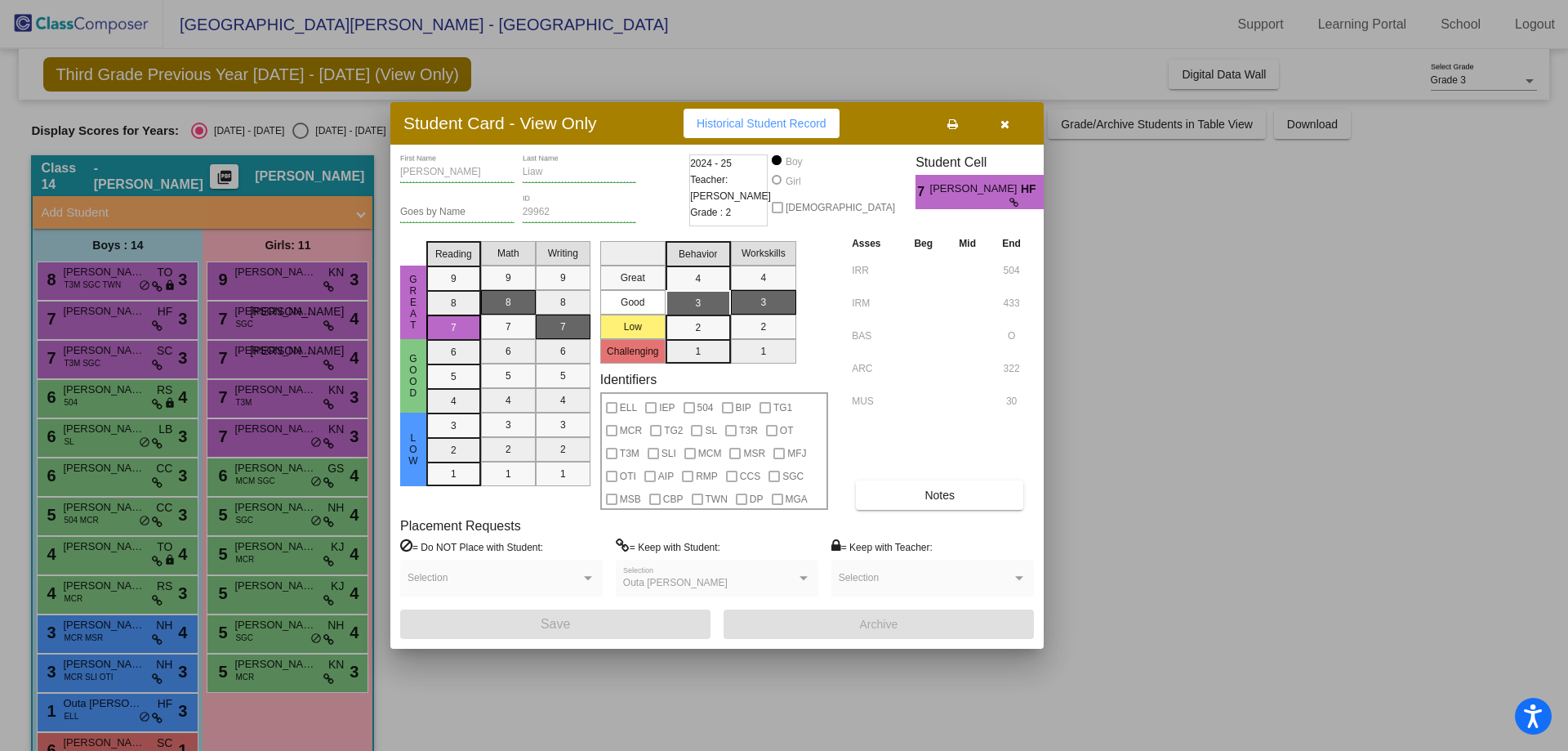
click at [942, 133] on button at bounding box center [952, 123] width 52 height 30
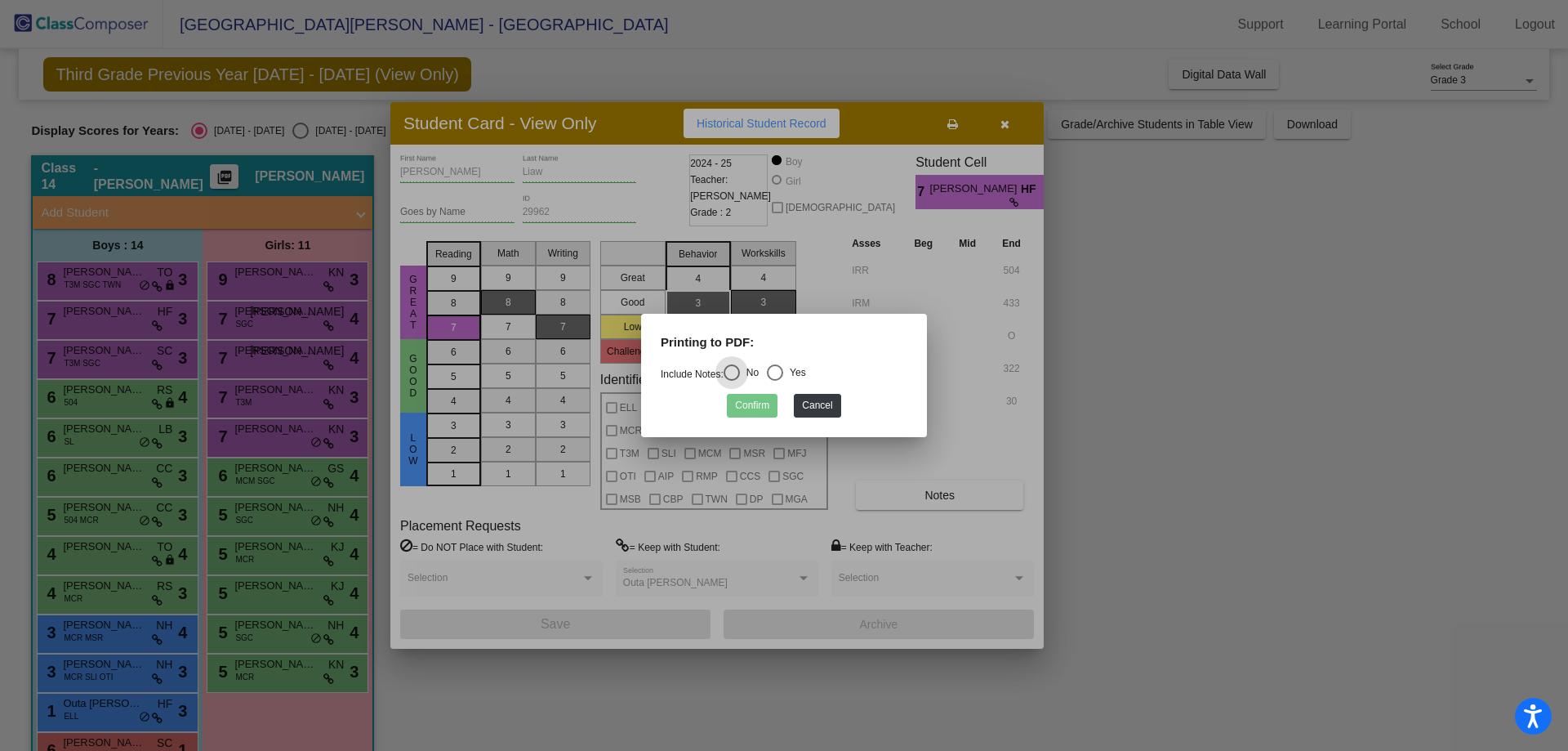
click at [784, 373] on div "Select an option" at bounding box center [774, 372] width 16 height 16
click at [775, 381] on input "Yes" at bounding box center [774, 381] width 1 height 1
radio input "true"
click at [752, 404] on button "Confirm" at bounding box center [752, 406] width 51 height 24
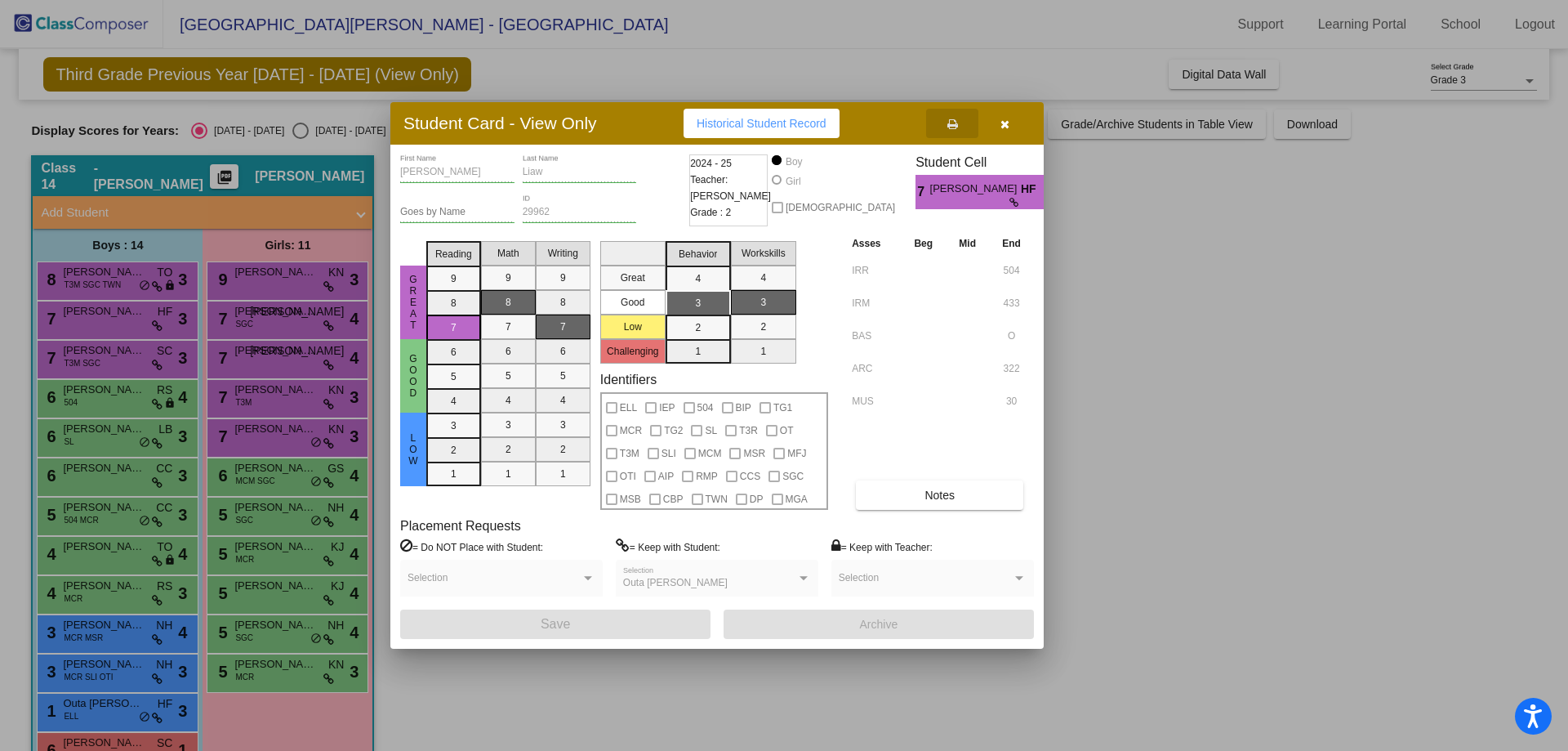
click at [1005, 122] on icon "button" at bounding box center [1005, 124] width 9 height 12
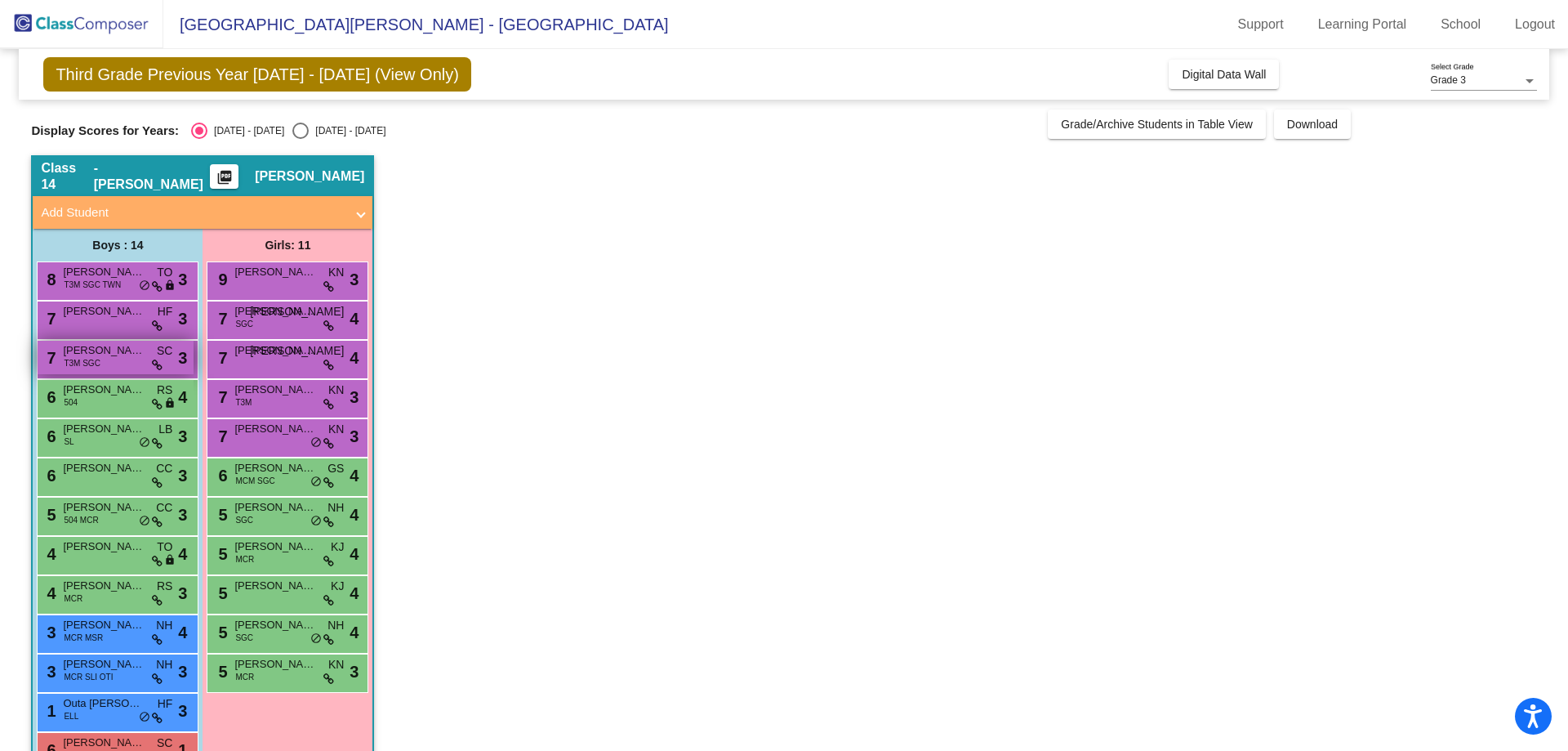
click at [138, 349] on span "Liam Loeffler" at bounding box center [104, 350] width 82 height 16
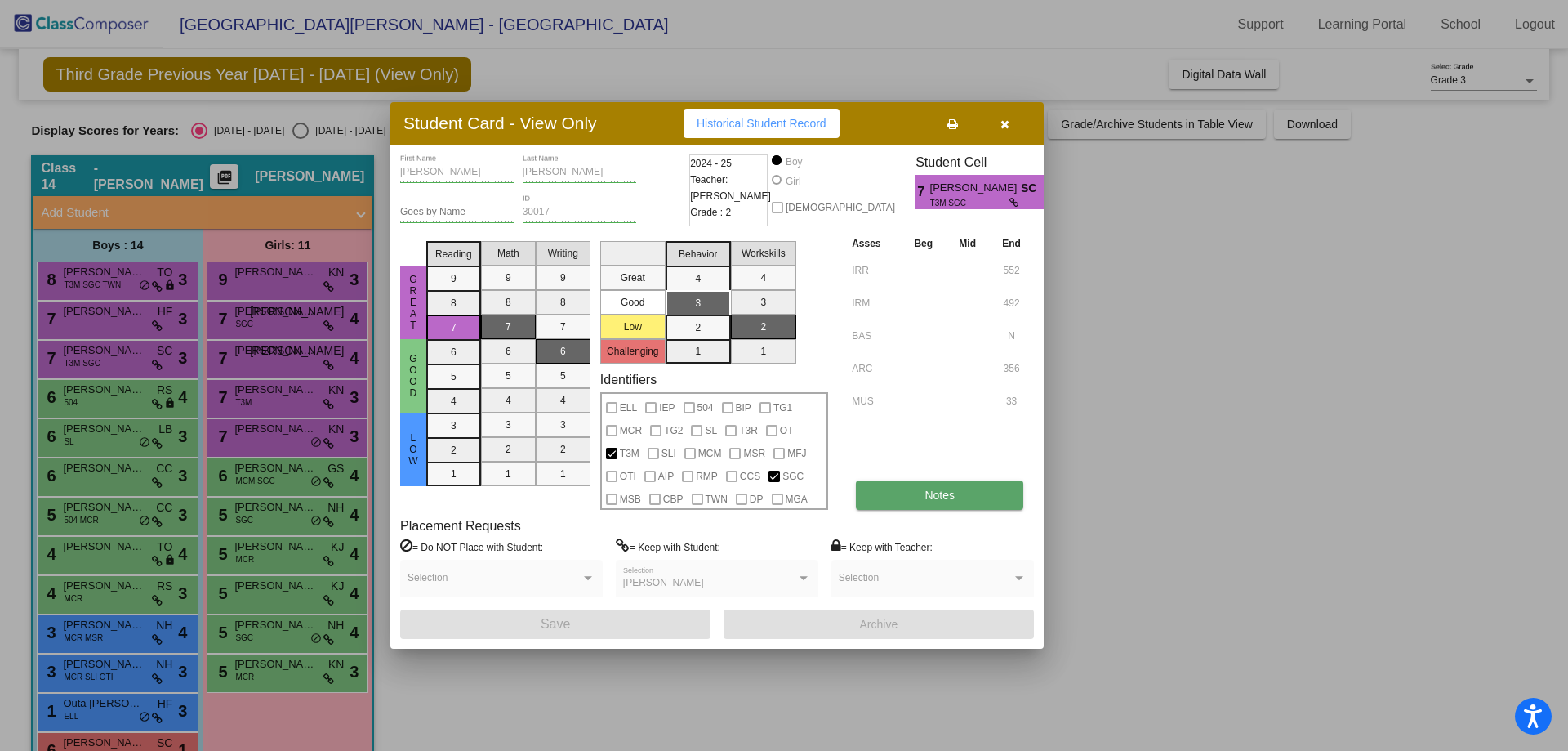
click at [901, 489] on button "Notes" at bounding box center [940, 494] width 168 height 30
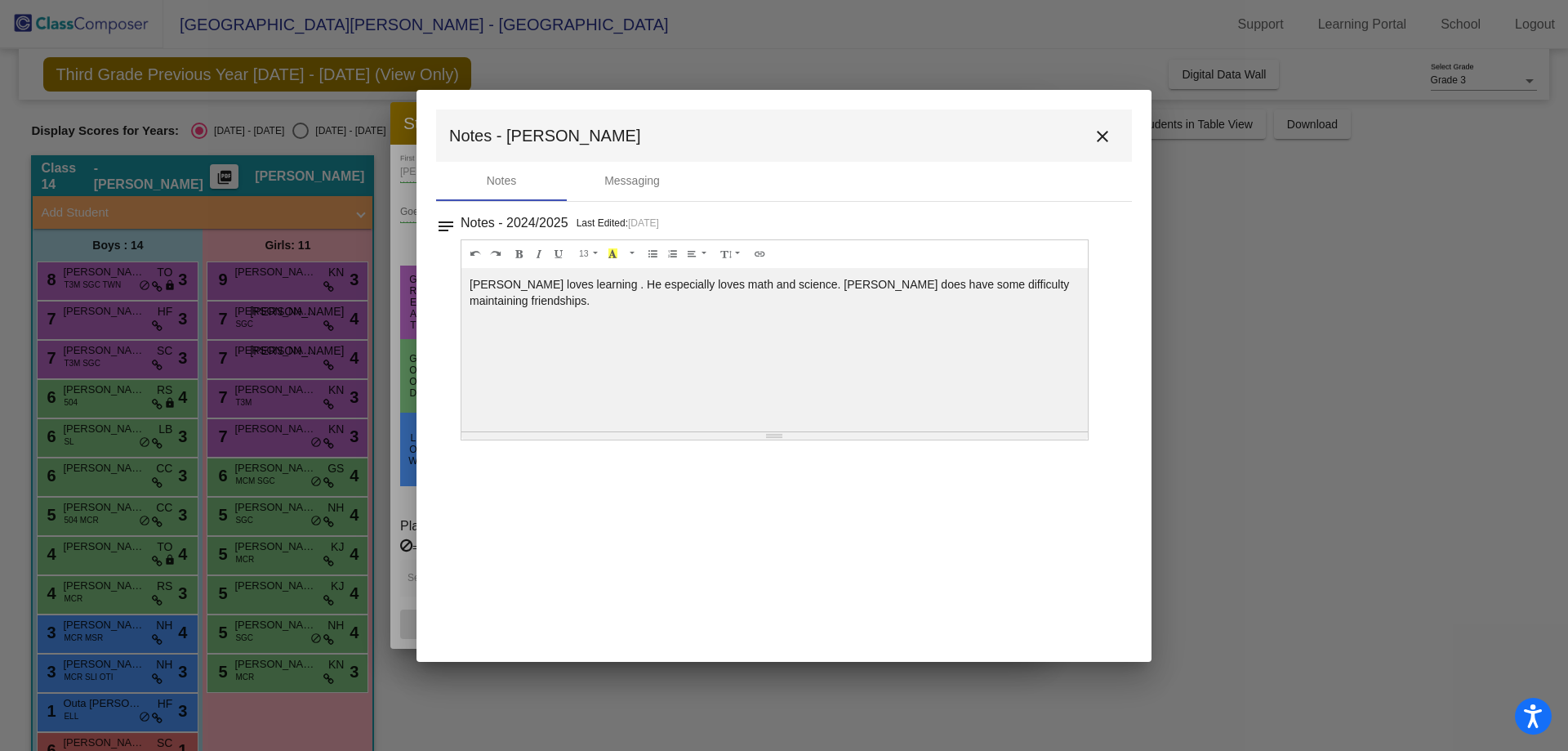
click at [1111, 142] on mat-icon "close" at bounding box center [1102, 136] width 19 height 19
